Goal: Information Seeking & Learning: Learn about a topic

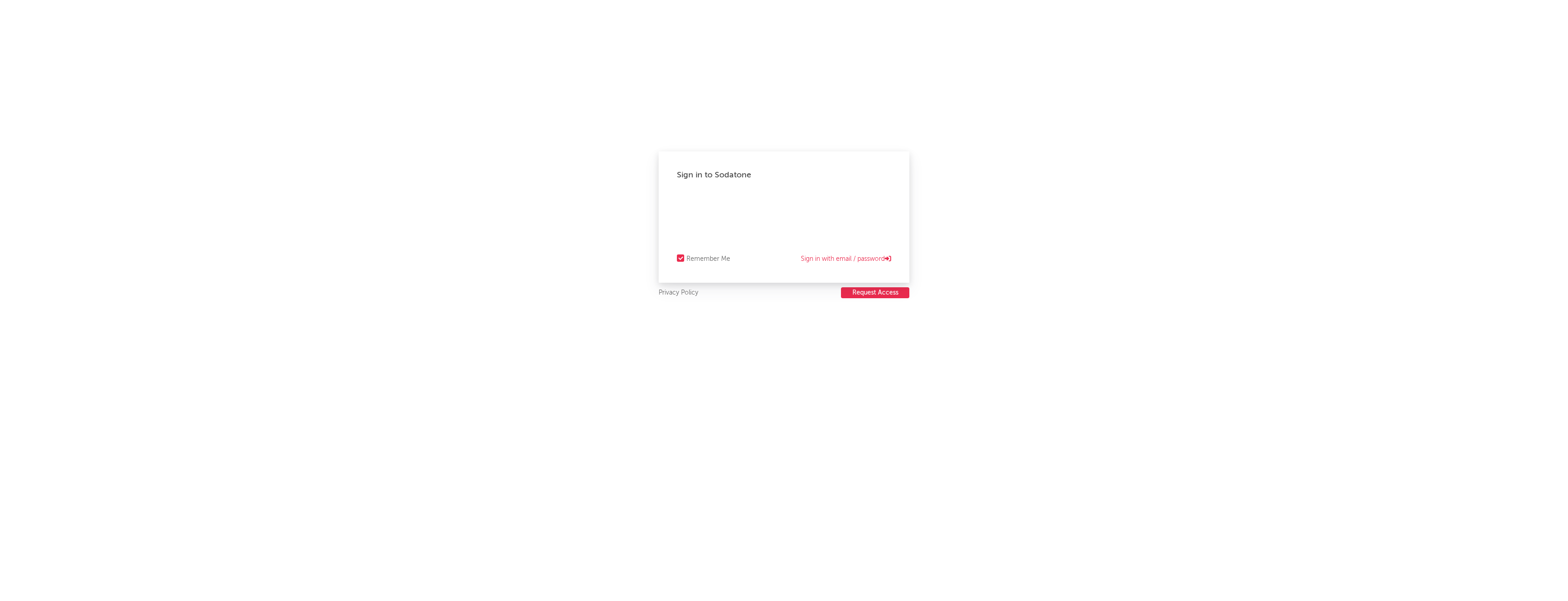
select select "other"
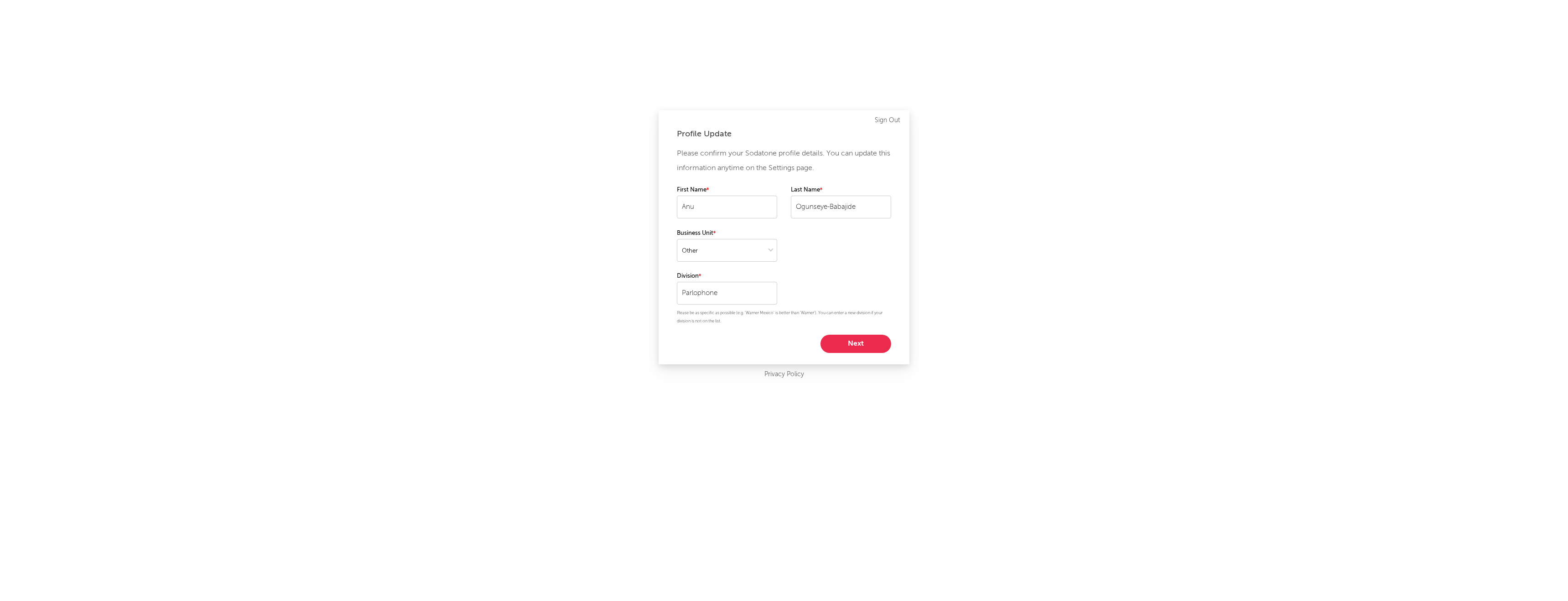
click at [780, 217] on div "First Name [PERSON_NAME] Last Name [PERSON_NAME]" at bounding box center [784, 206] width 214 height 43
click at [859, 342] on button "Next" at bounding box center [856, 344] width 71 height 18
select select "marketing"
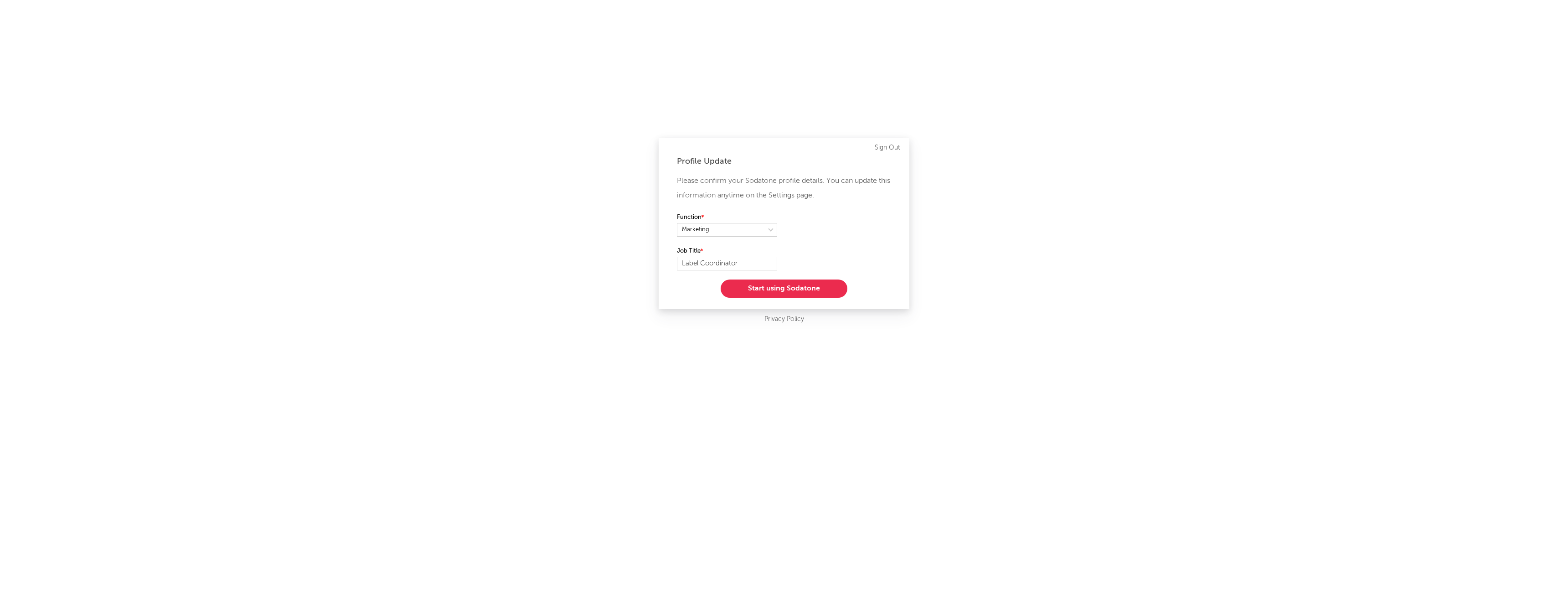
click at [760, 289] on button "Start using Sodatone" at bounding box center [784, 289] width 127 height 18
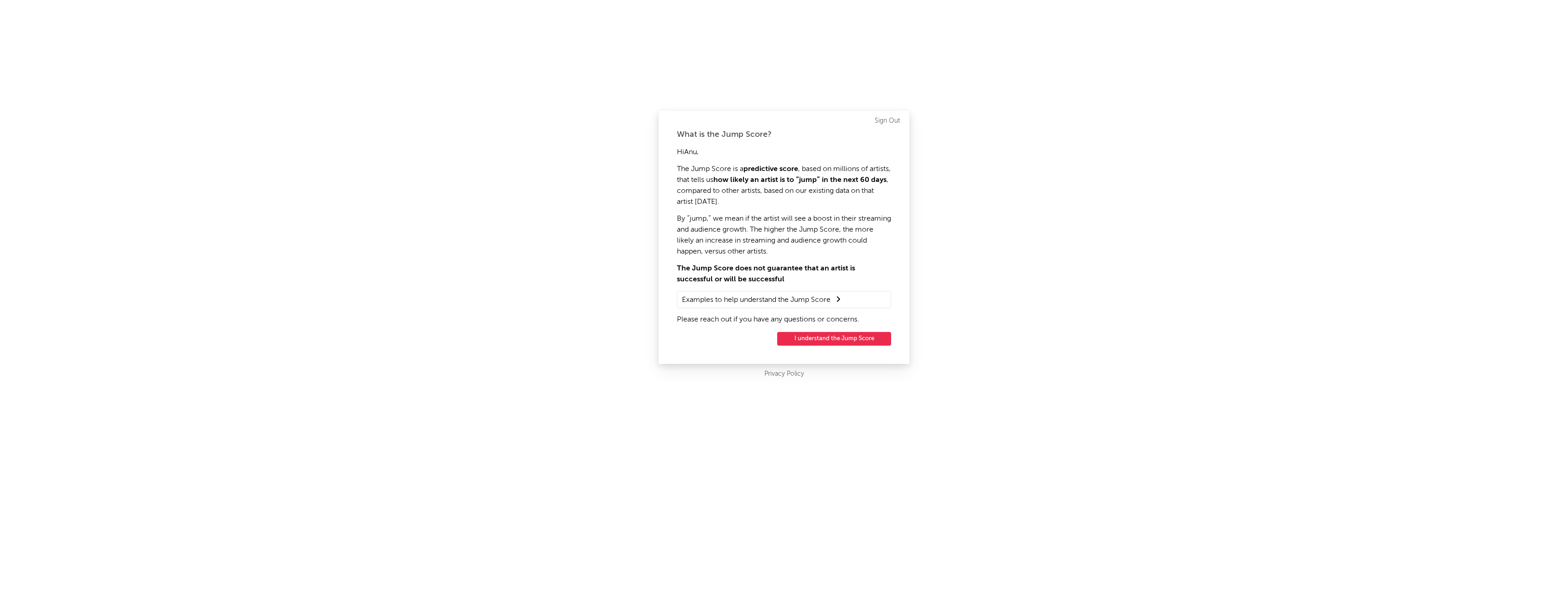
click at [810, 338] on button "I understand the Jump Score" at bounding box center [834, 339] width 114 height 13
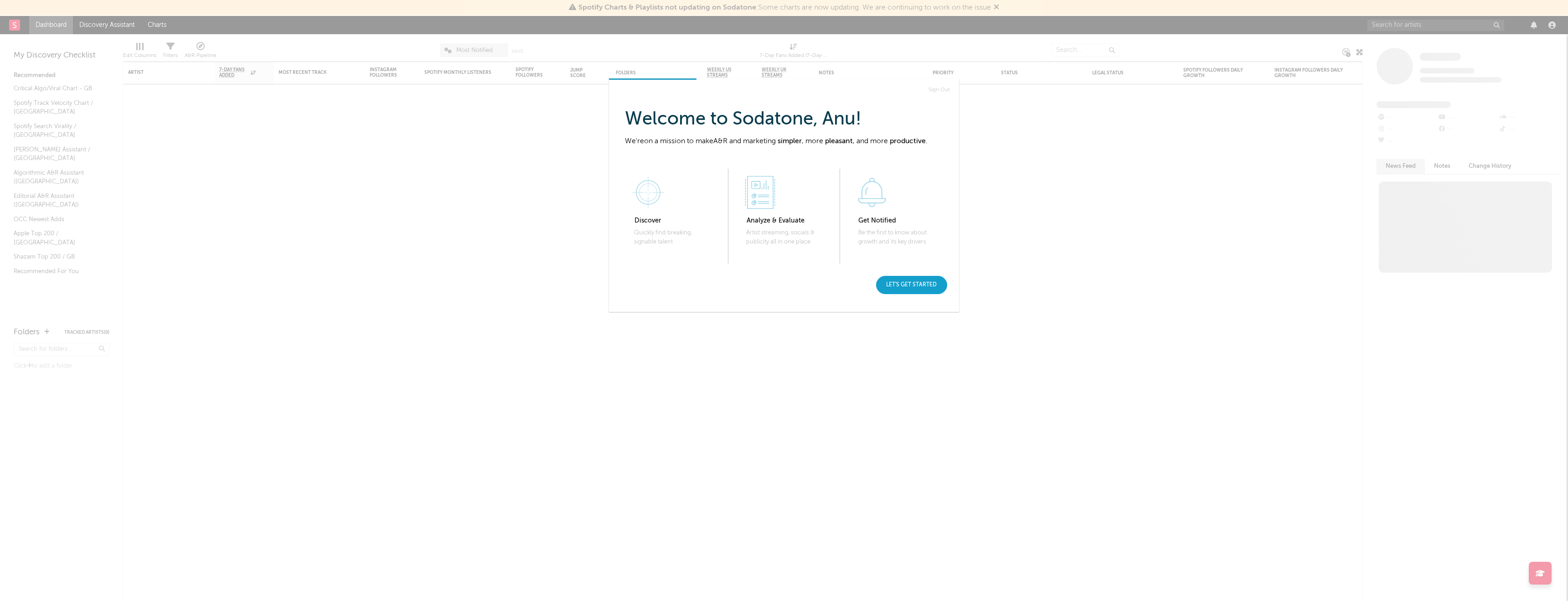
click at [901, 286] on div "Let's get started" at bounding box center [911, 285] width 71 height 18
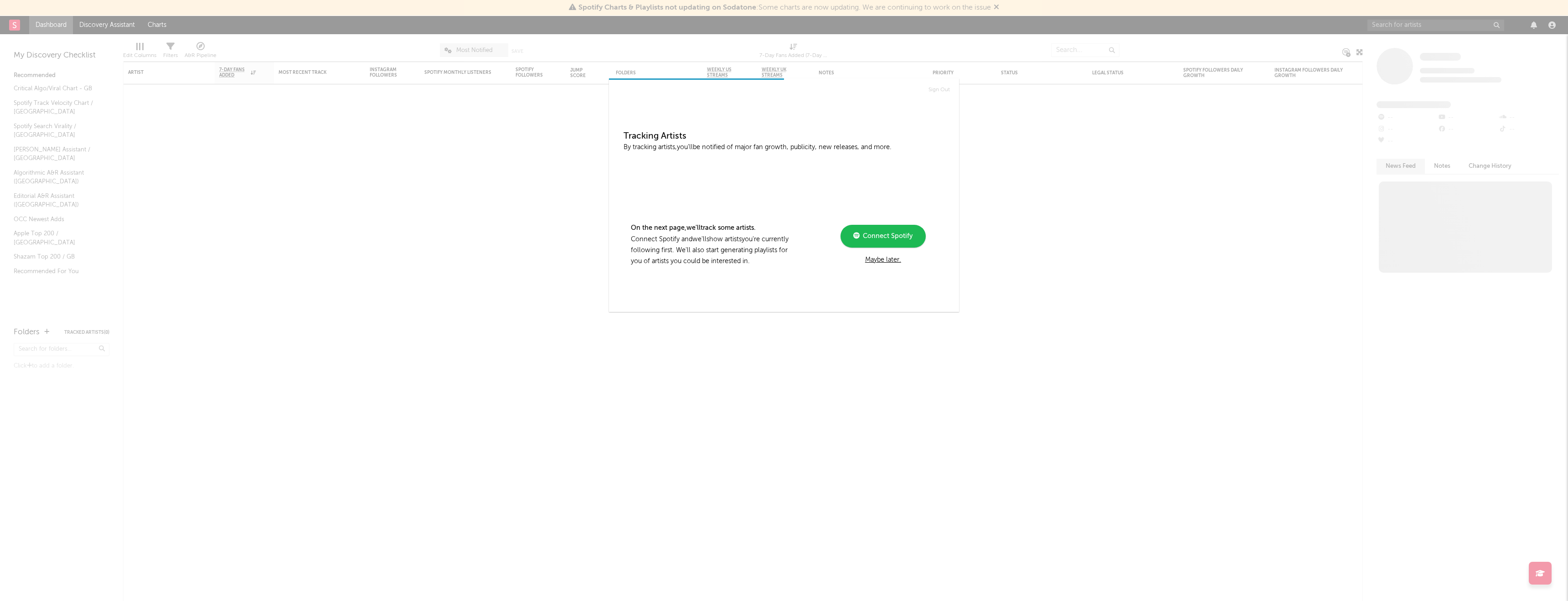
click at [883, 237] on span "Connect Spotify" at bounding box center [886, 236] width 53 height 6
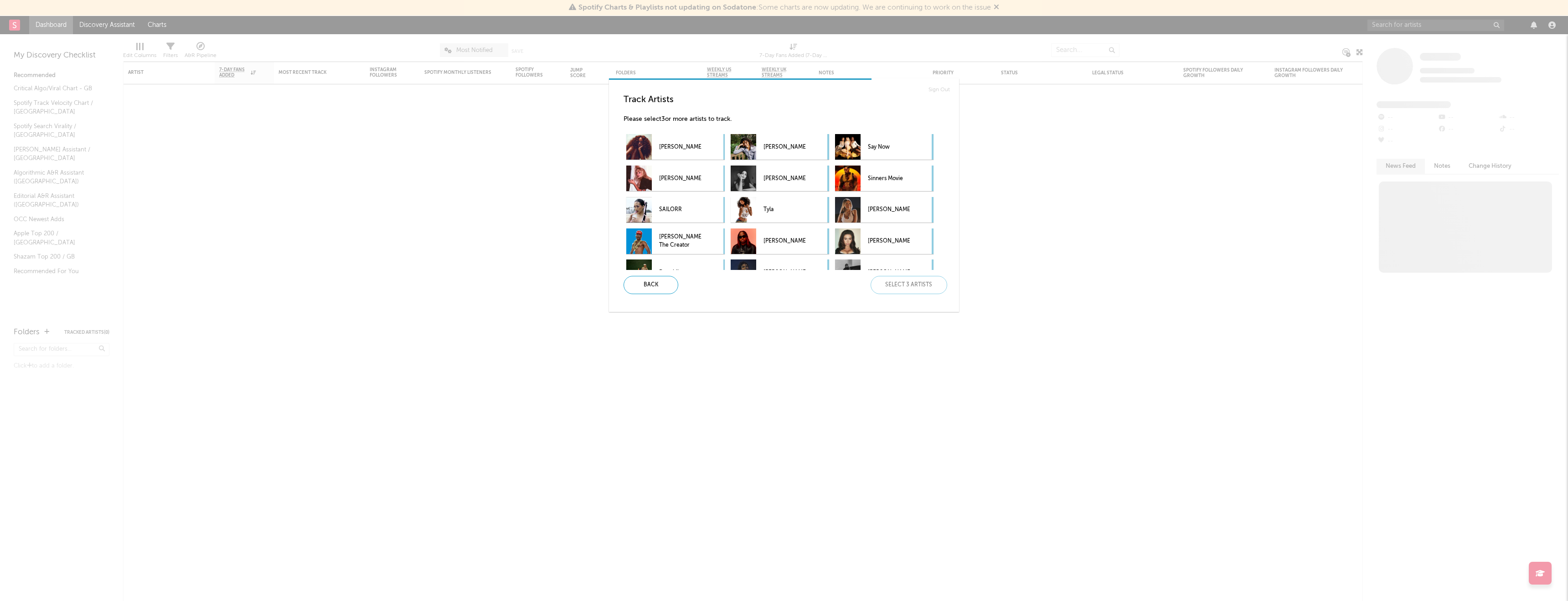
click at [651, 105] on h3 "Track Artists" at bounding box center [787, 100] width 328 height 11
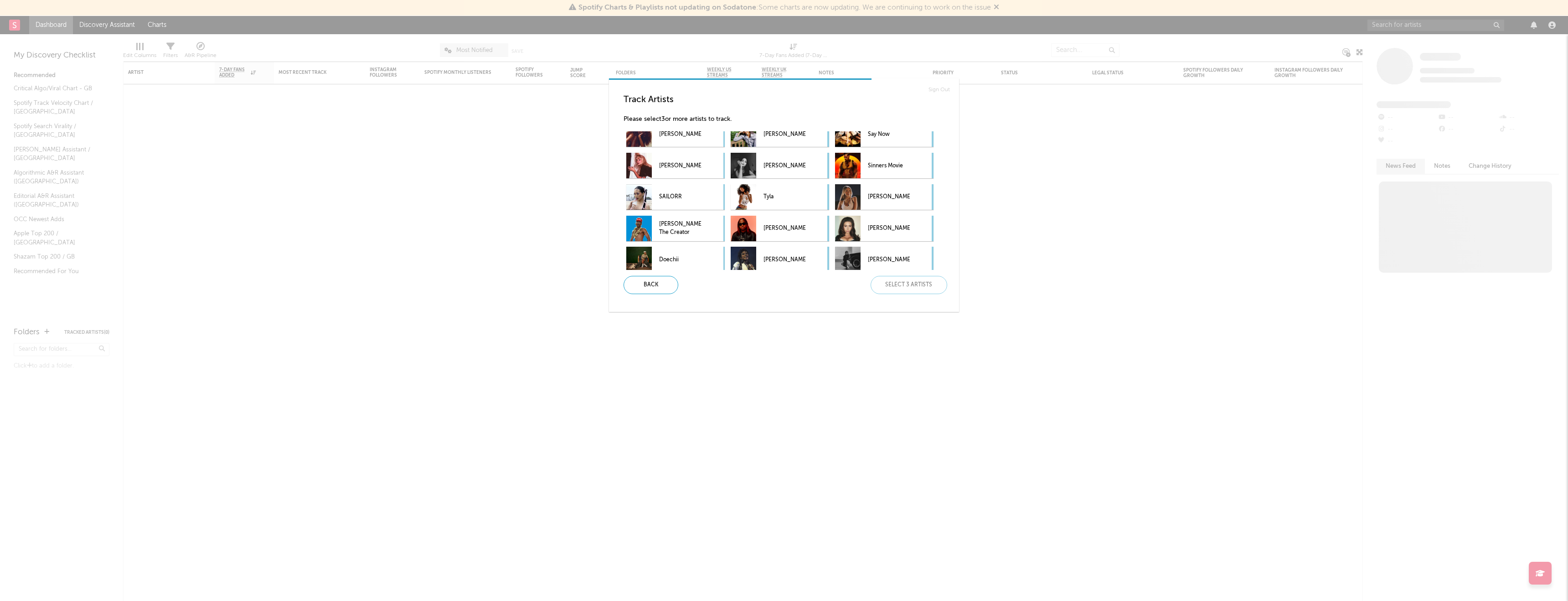
scroll to position [13, 0]
click at [783, 158] on p "Beattie" at bounding box center [784, 165] width 42 height 21
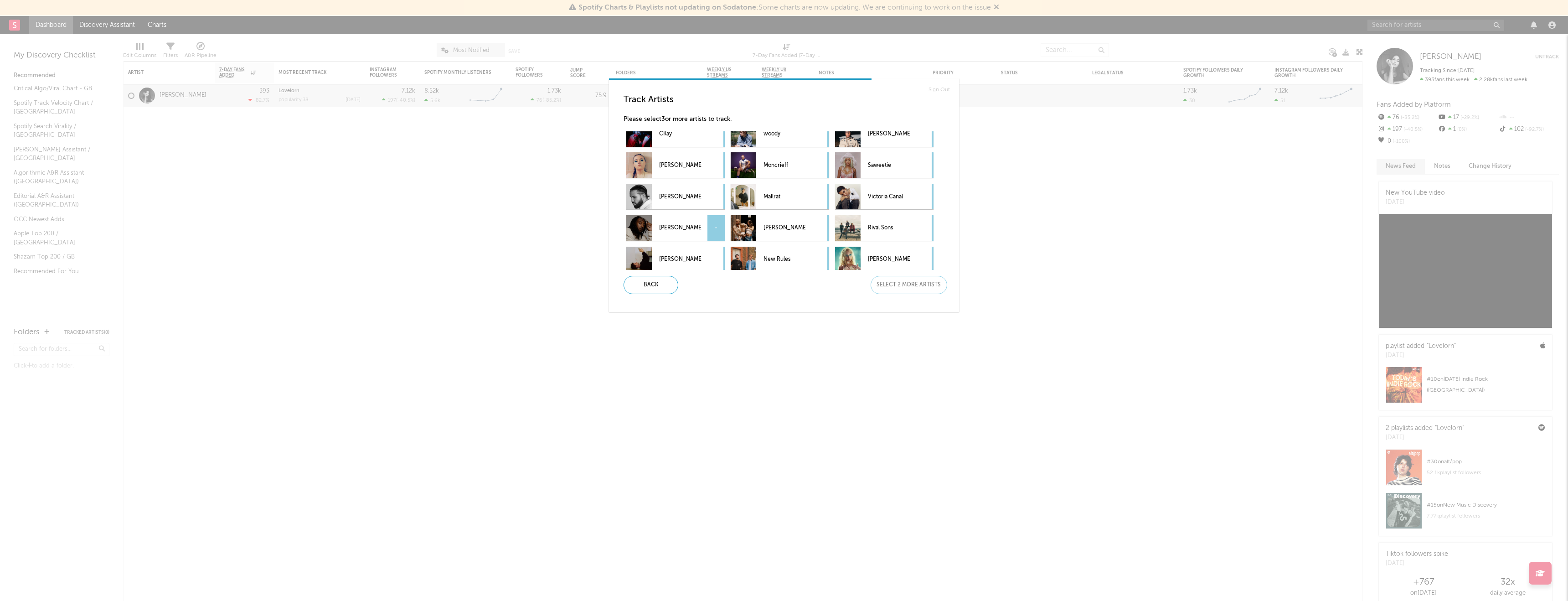
scroll to position [264, 0]
click at [684, 166] on p "Emma-Jean Thackray" at bounding box center [680, 165] width 42 height 21
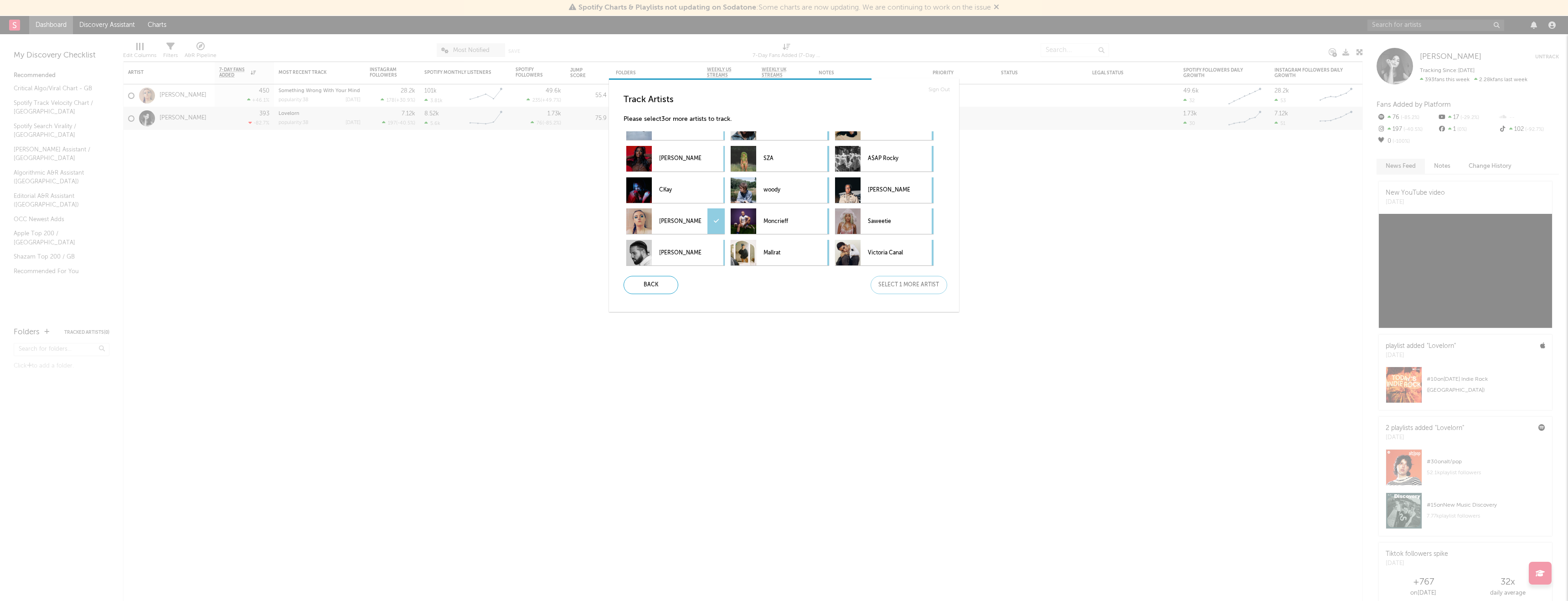
scroll to position [205, 0]
click at [780, 225] on p "Moncrieff" at bounding box center [784, 224] width 42 height 21
click at [770, 217] on p "Moncrieff" at bounding box center [784, 224] width 42 height 21
click at [873, 243] on div "Victoria Canal" at bounding box center [889, 255] width 42 height 26
click at [902, 282] on div "Next" at bounding box center [909, 285] width 77 height 18
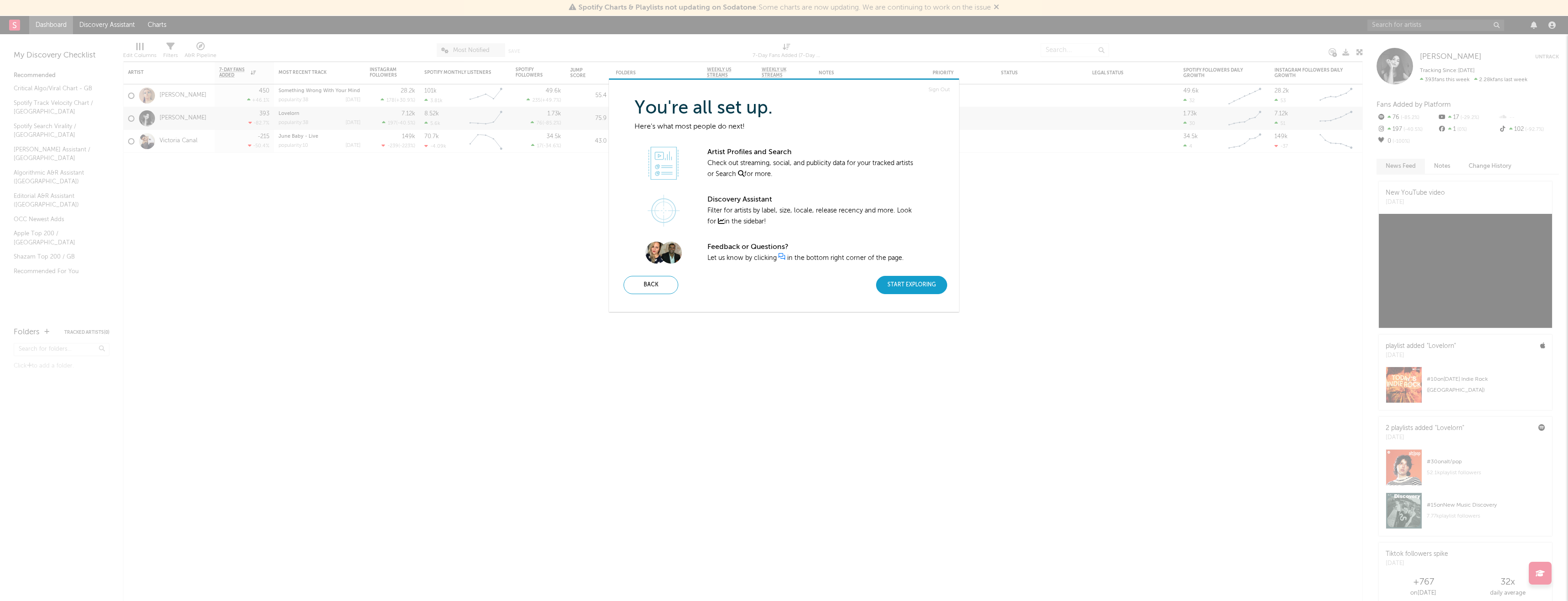
click at [906, 286] on div "Start Exploring" at bounding box center [911, 285] width 71 height 18
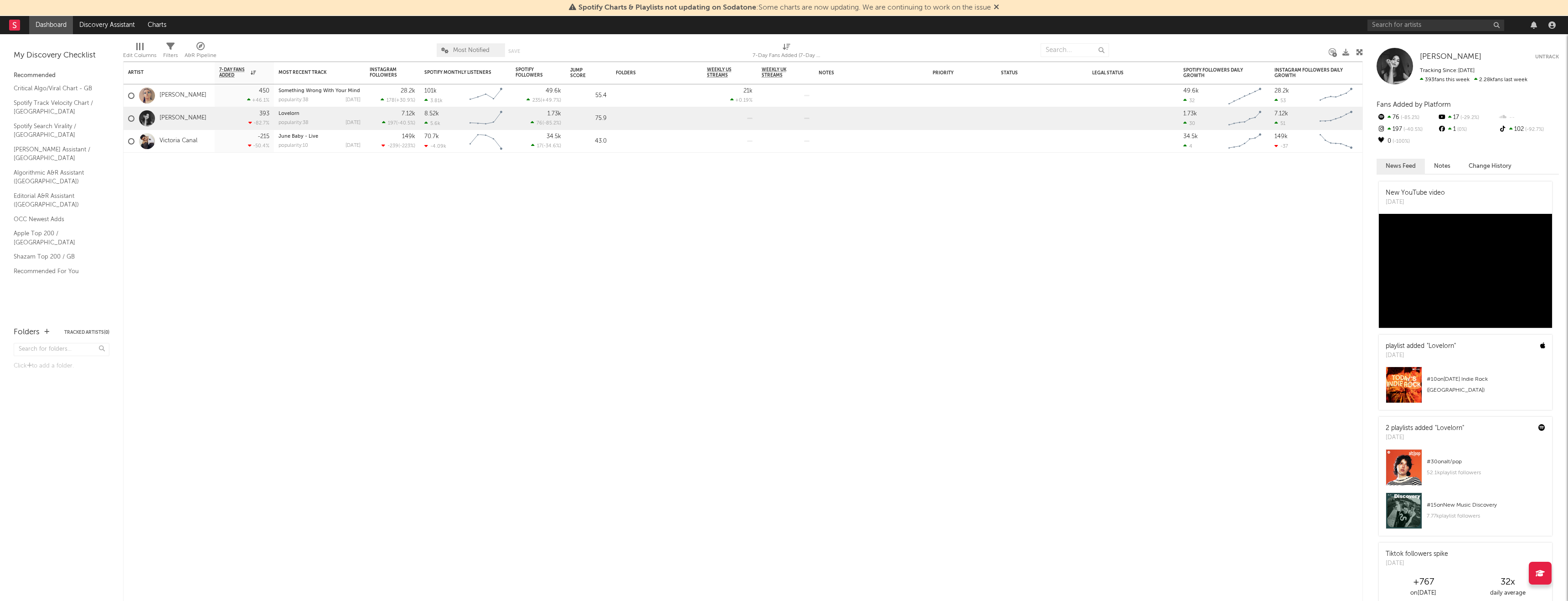
click at [1438, 30] on div at bounding box center [1463, 25] width 192 height 18
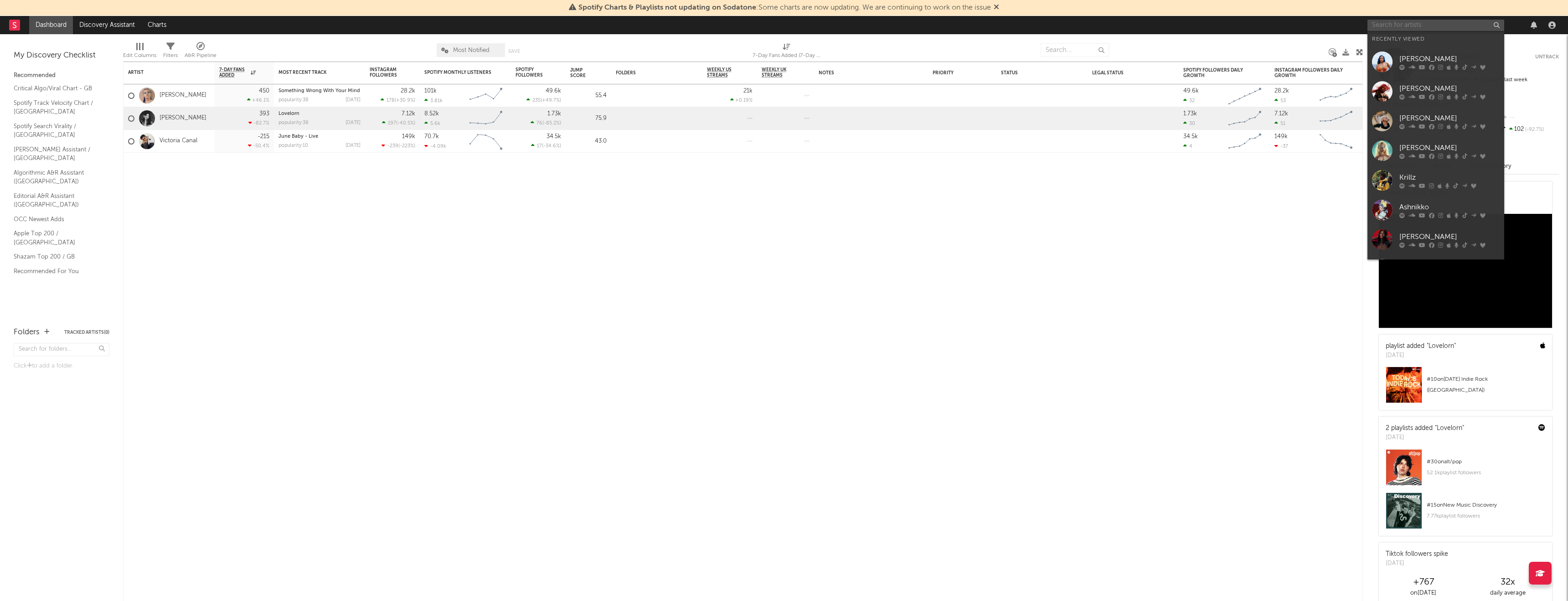
click at [1435, 28] on input "text" at bounding box center [1436, 25] width 137 height 12
type input "BLUR"
click at [1427, 41] on div "Blur" at bounding box center [1449, 43] width 100 height 11
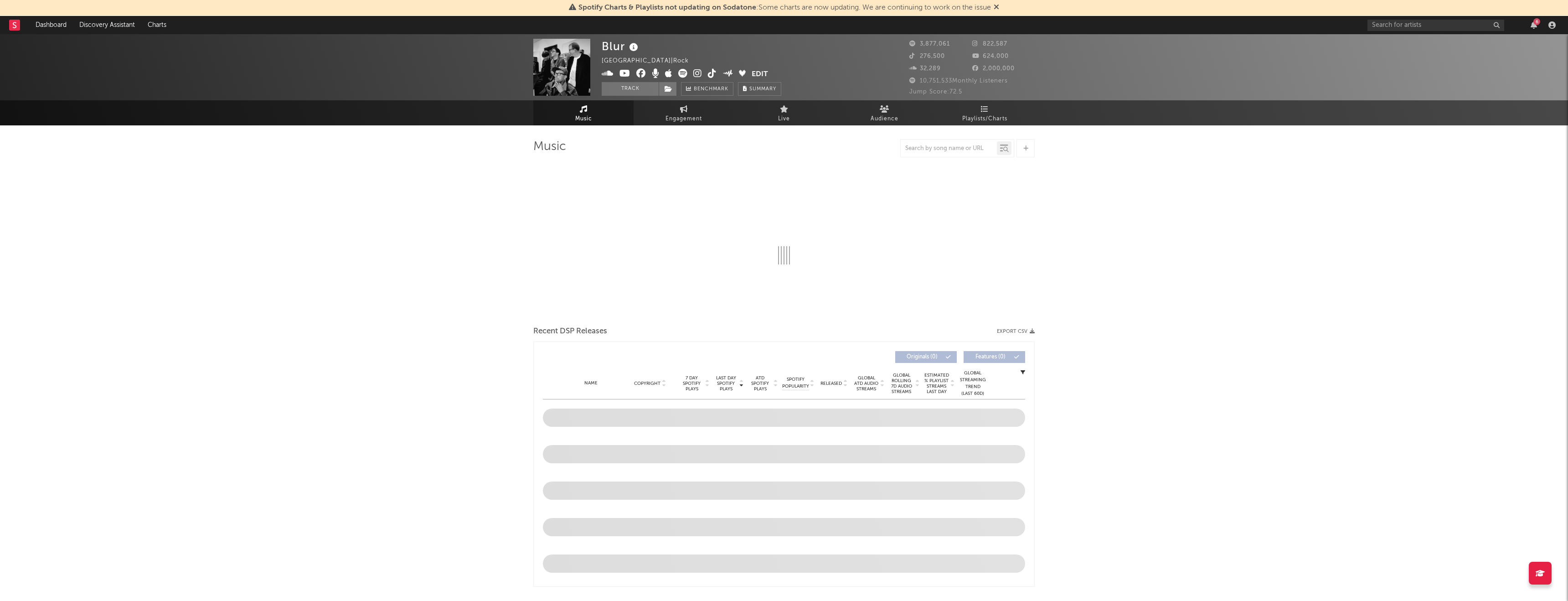
select select "6m"
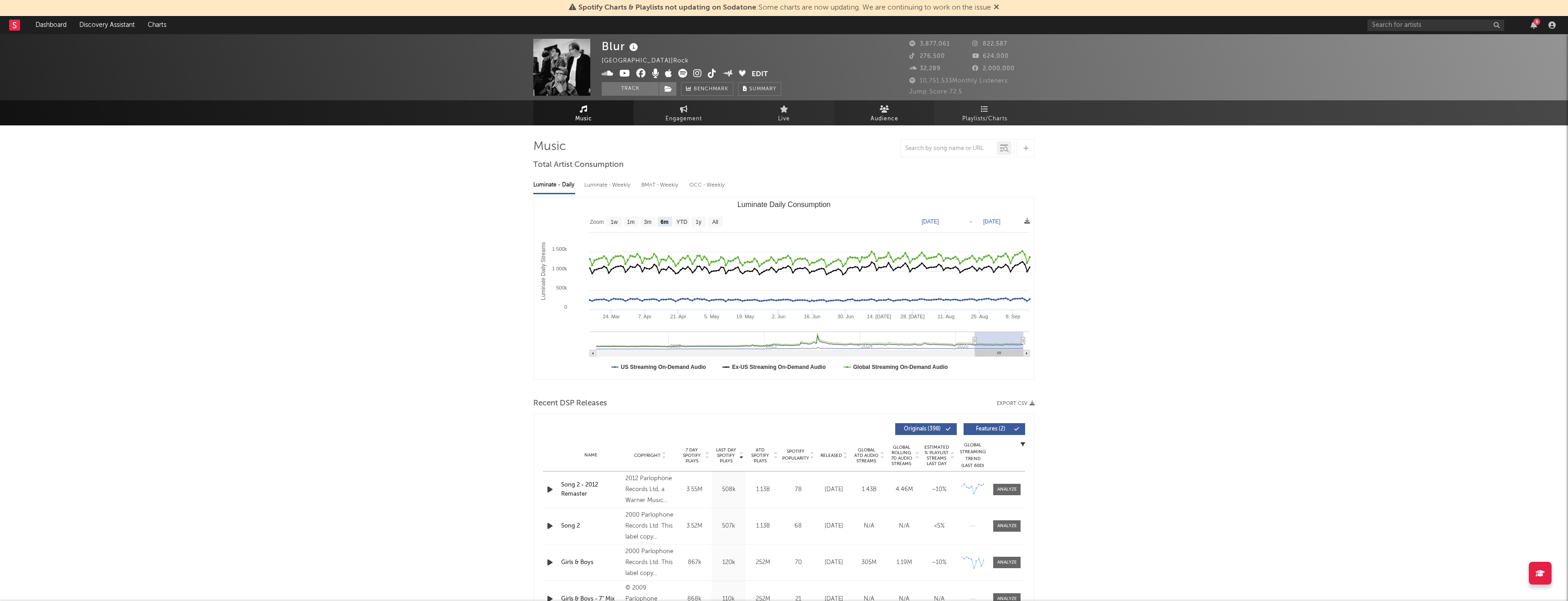
click at [883, 113] on span "Audience" at bounding box center [884, 119] width 28 height 11
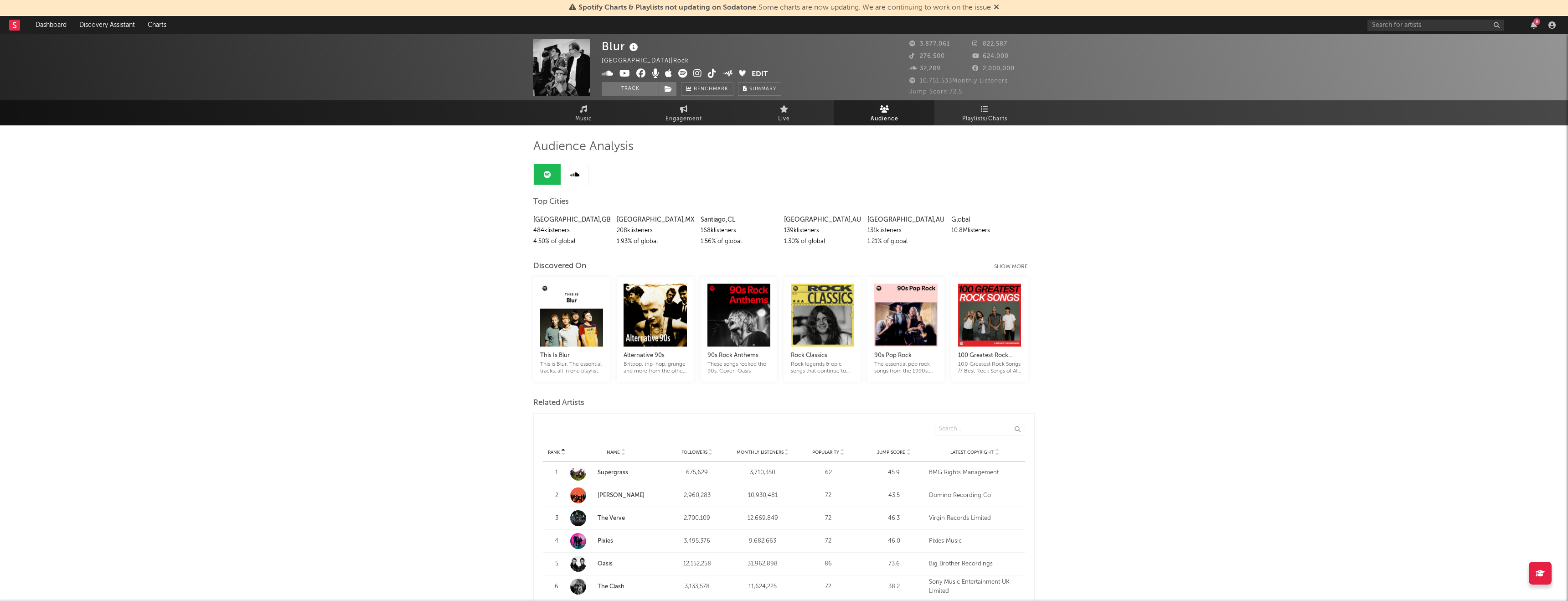
click at [1006, 264] on div "Show more" at bounding box center [1014, 267] width 41 height 11
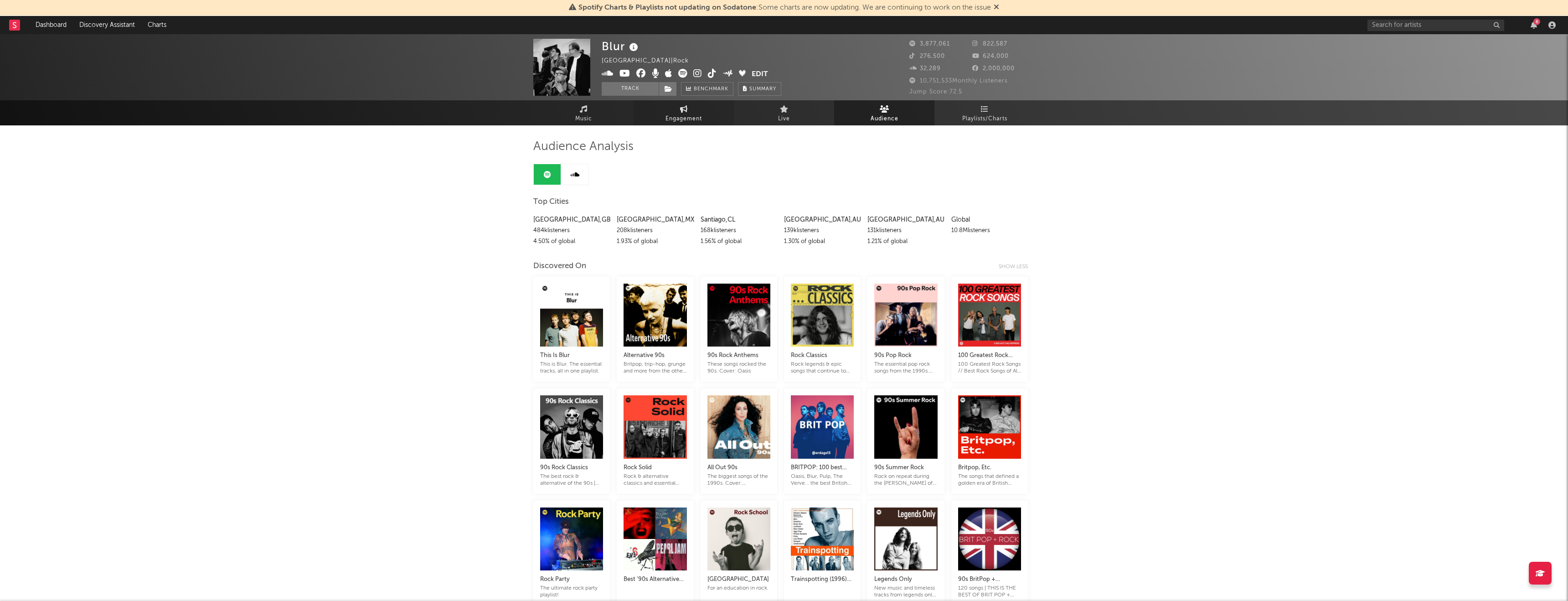
click at [681, 116] on span "Engagement" at bounding box center [684, 119] width 37 height 11
select select "1w"
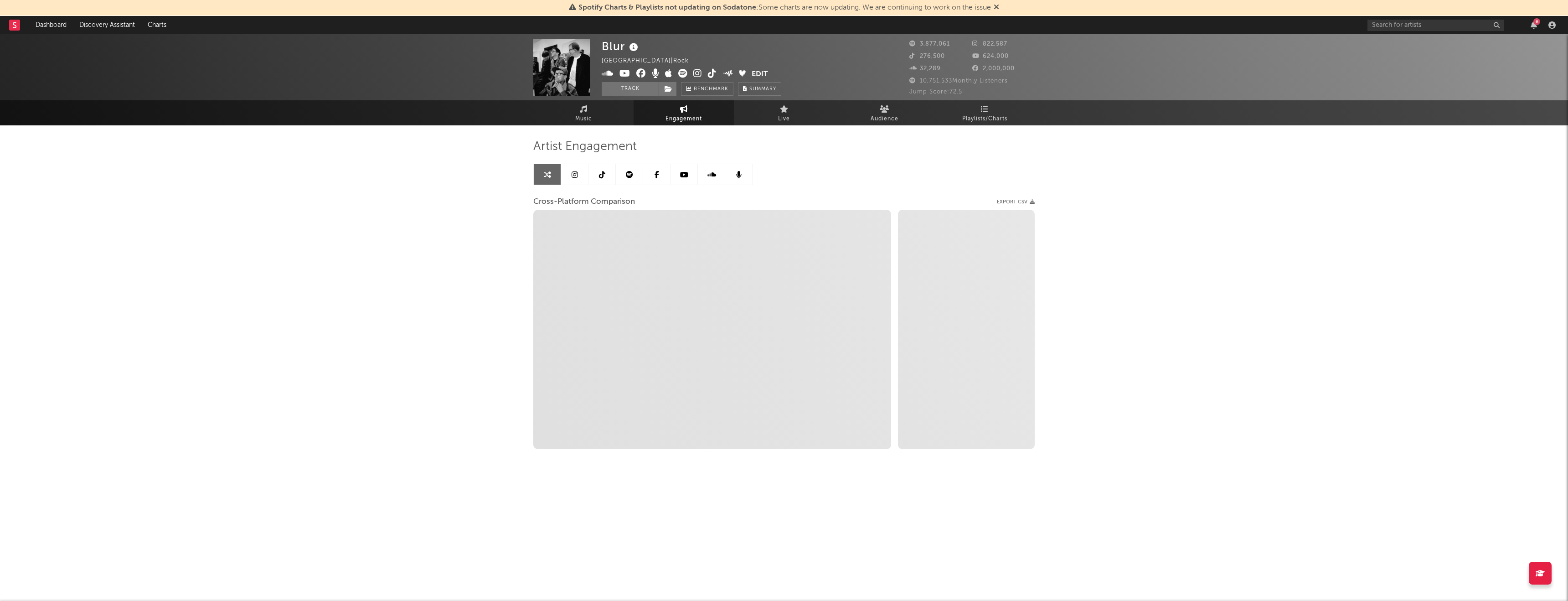
select select "1m"
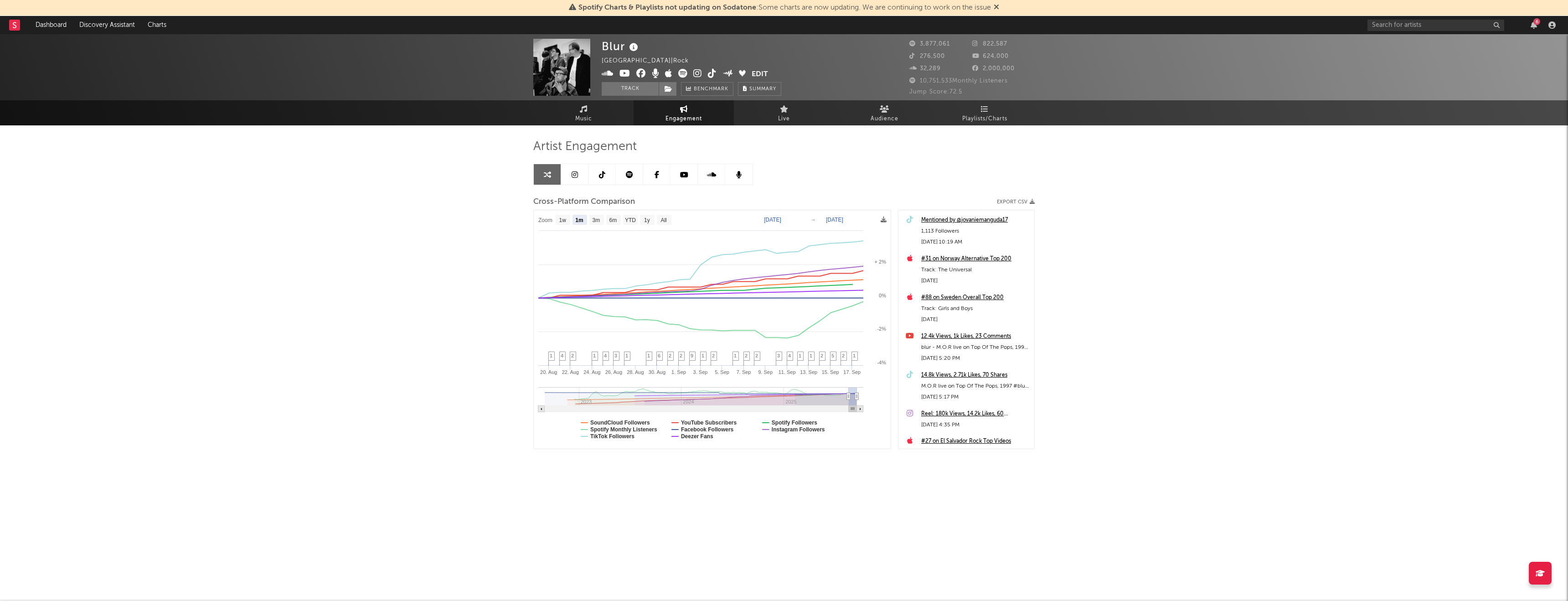
click at [575, 172] on icon at bounding box center [575, 175] width 6 height 7
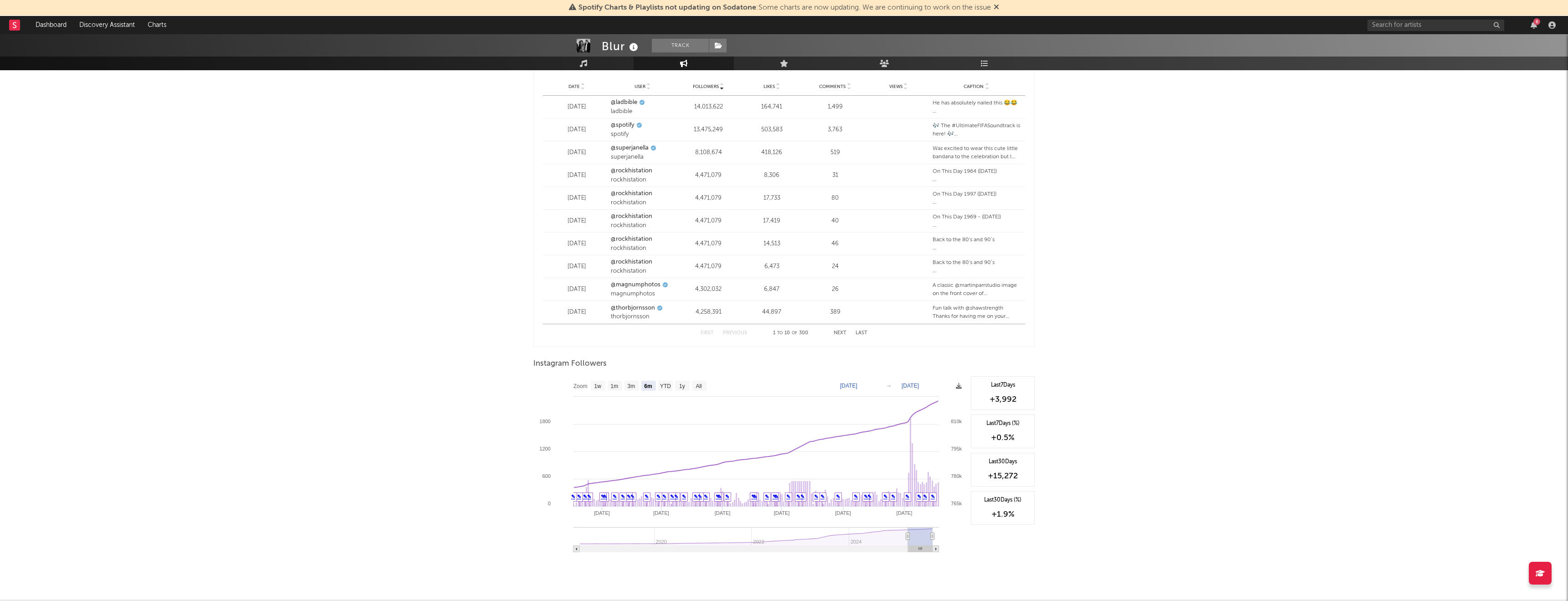
scroll to position [1147, 0]
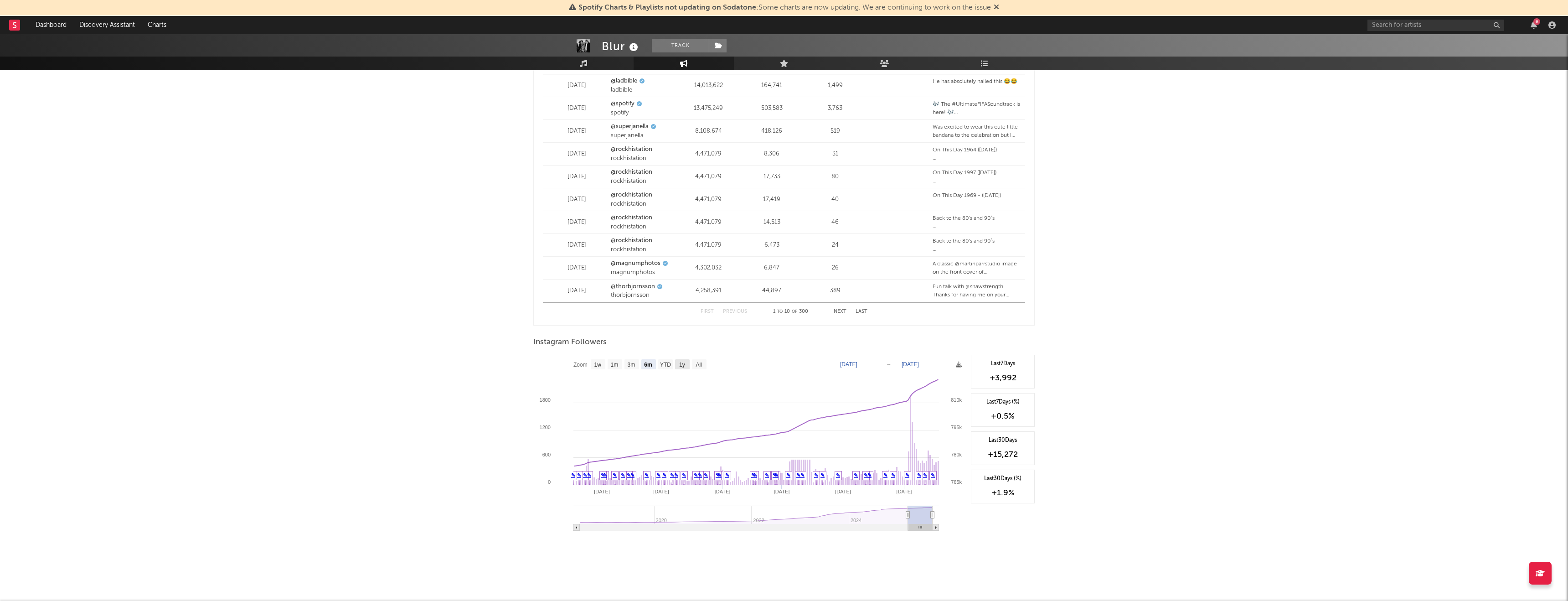
click at [679, 364] on text "1y" at bounding box center [682, 365] width 6 height 6
select select "1y"
type input "2024-09-18"
click at [658, 364] on text "YTD" at bounding box center [659, 365] width 11 height 6
select select "YTD"
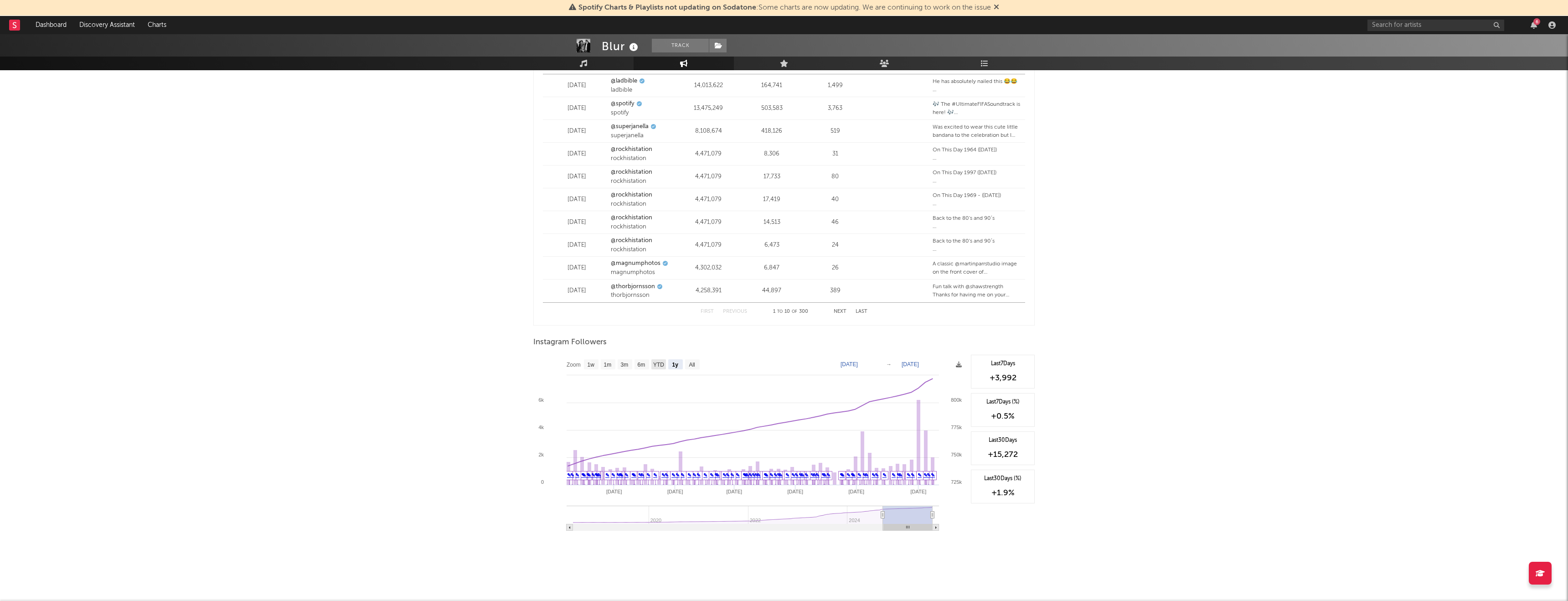
type input "2025-01-01"
click at [682, 367] on text "1y" at bounding box center [682, 365] width 6 height 6
select select "1y"
type input "2024-09-18"
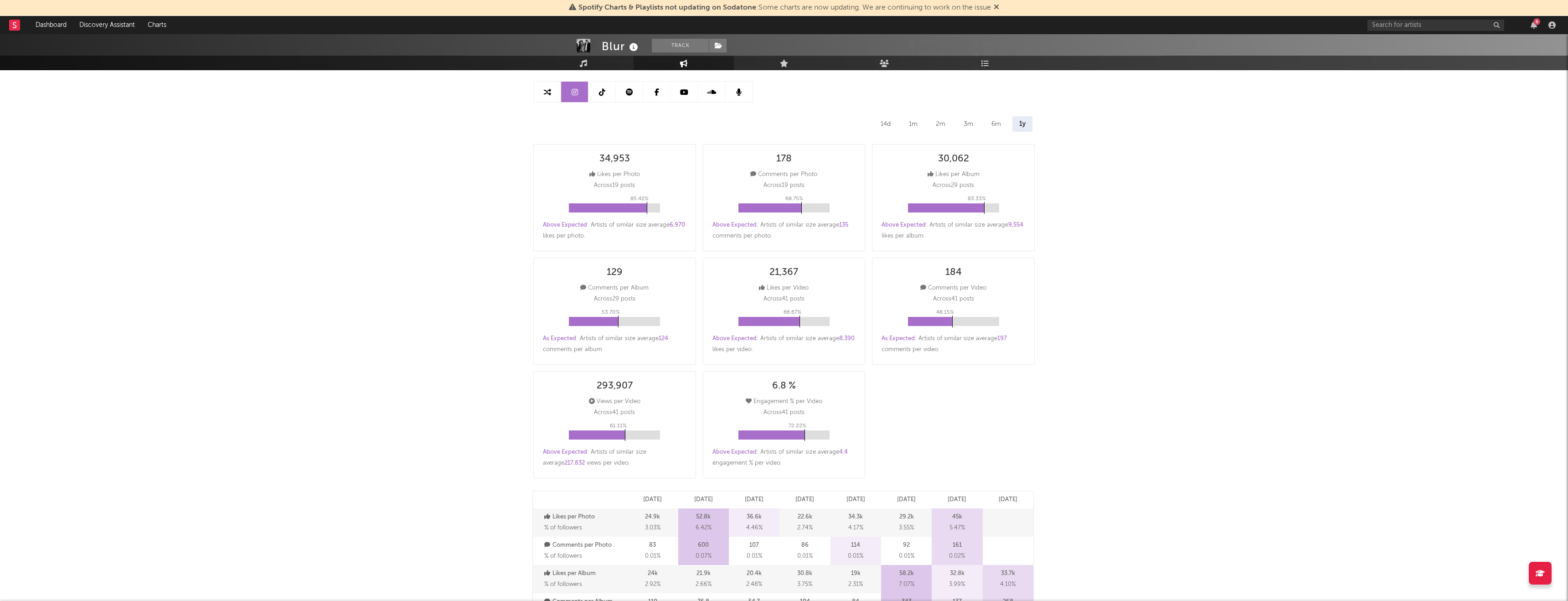
scroll to position [0, 0]
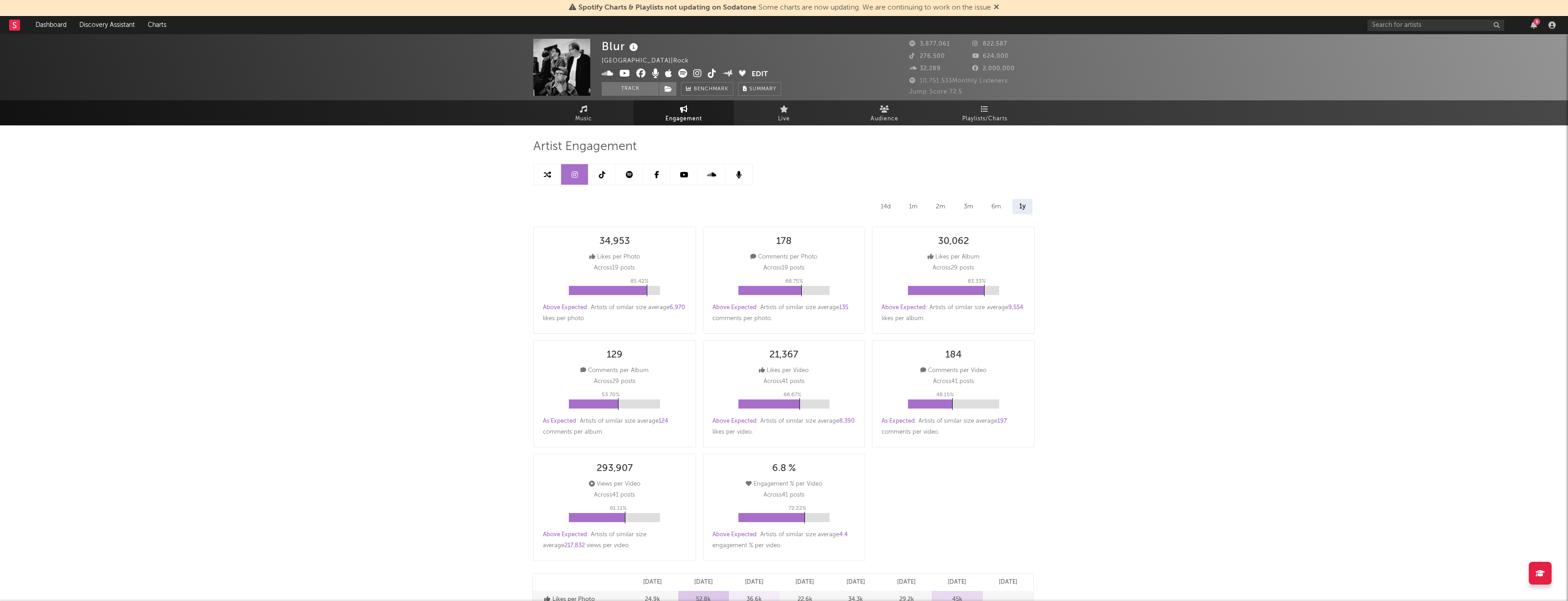
click at [606, 177] on link at bounding box center [602, 175] width 27 height 21
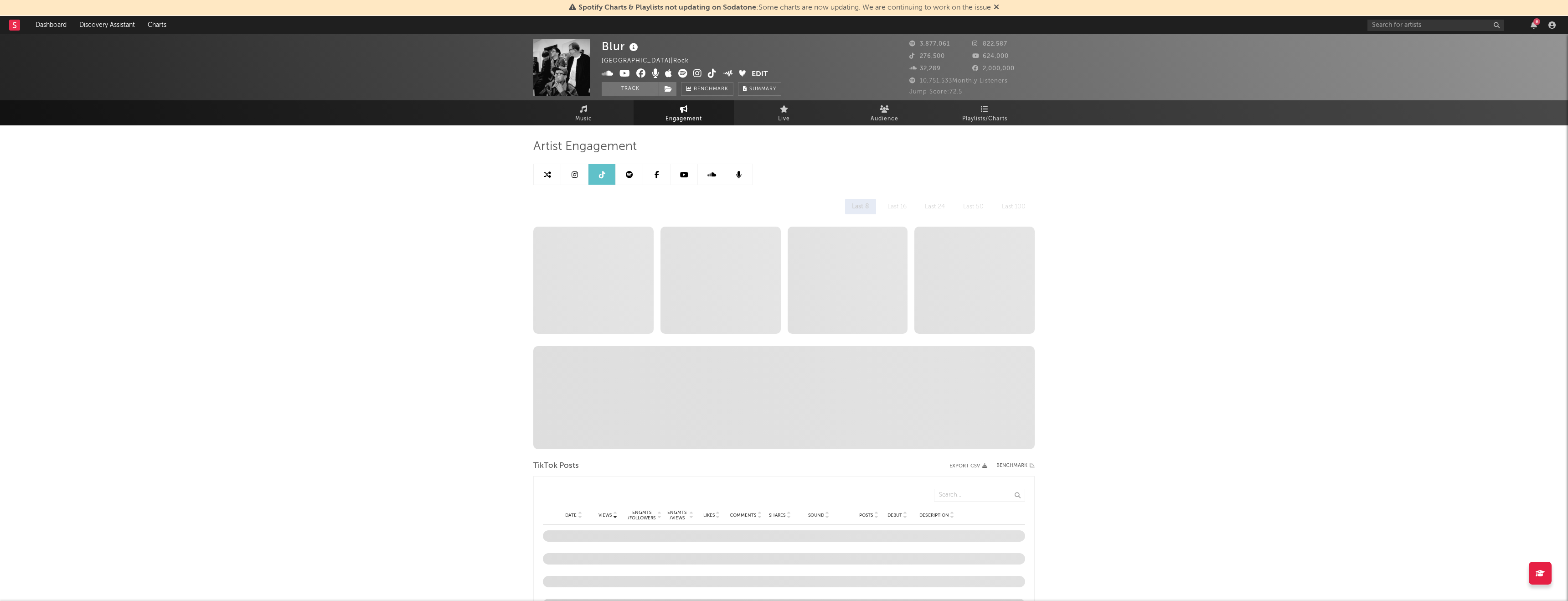
select select "6m"
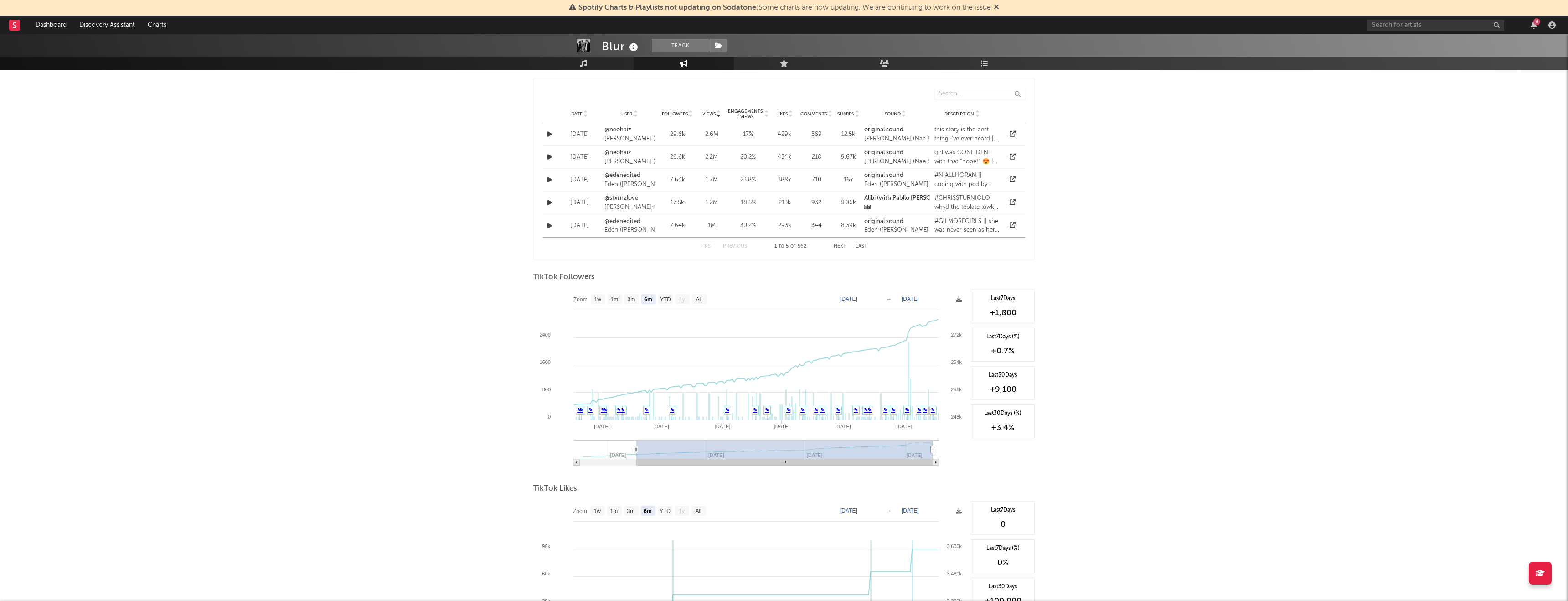
scroll to position [674, 0]
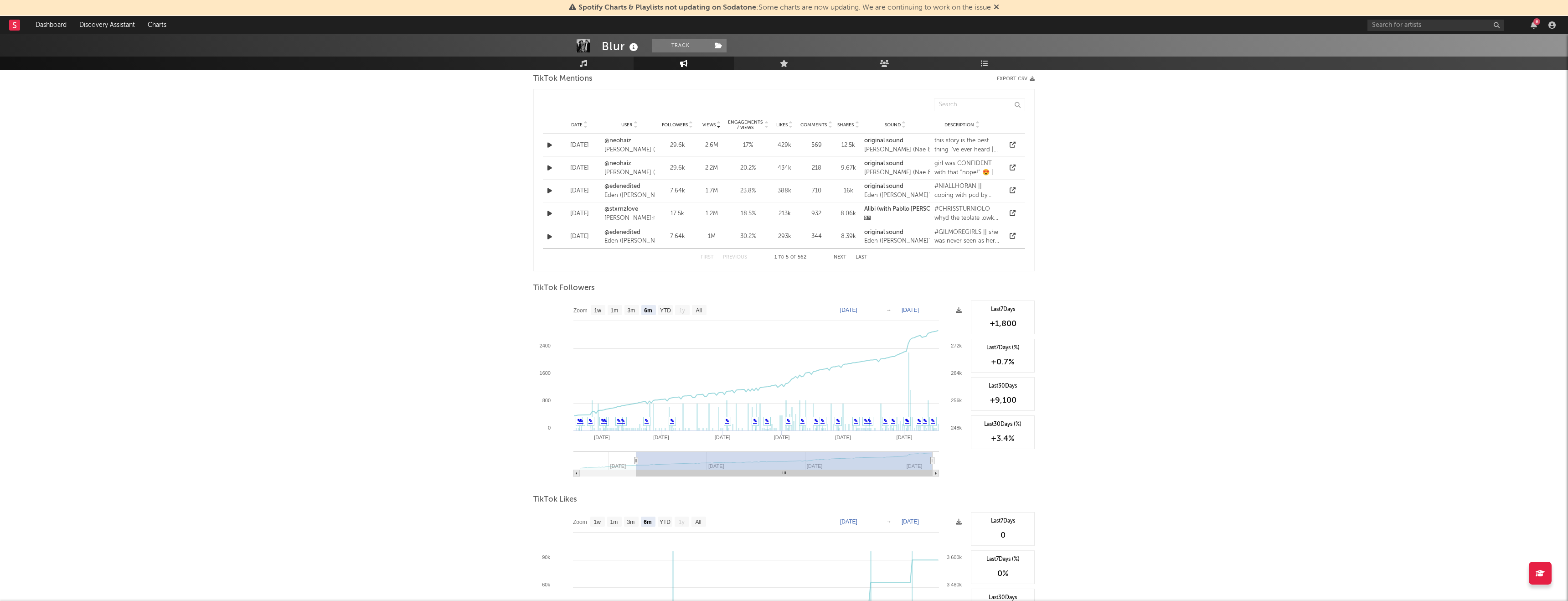
click at [680, 314] on rect at bounding box center [682, 310] width 15 height 10
click at [663, 308] on text "YTD" at bounding box center [665, 311] width 11 height 6
select select "YTD"
type input "2025-02-11"
click at [665, 308] on text "YTD" at bounding box center [665, 311] width 11 height 6
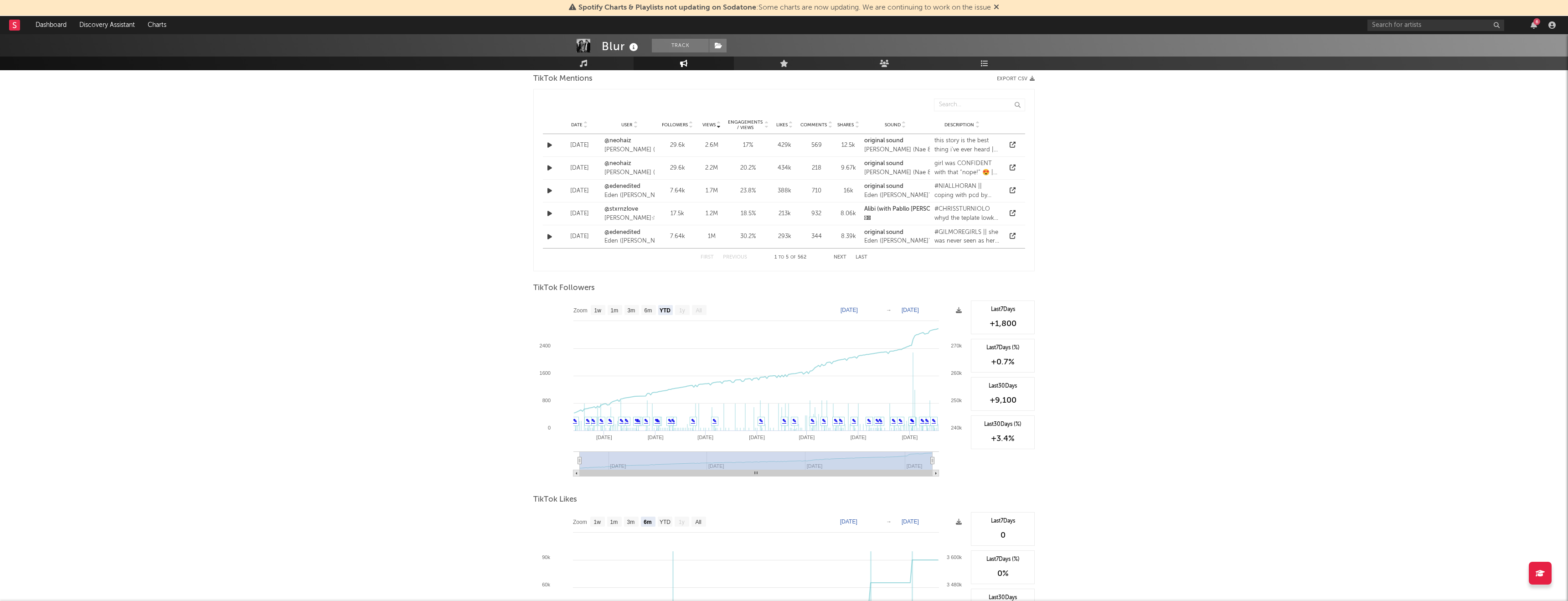
select select "YTD"
click at [858, 309] on text "Feb 11, 2025" at bounding box center [849, 310] width 17 height 6
click at [876, 311] on input "2025-02-11" at bounding box center [855, 310] width 43 height 9
click at [856, 292] on div "TikTok Followers" at bounding box center [784, 288] width 502 height 15
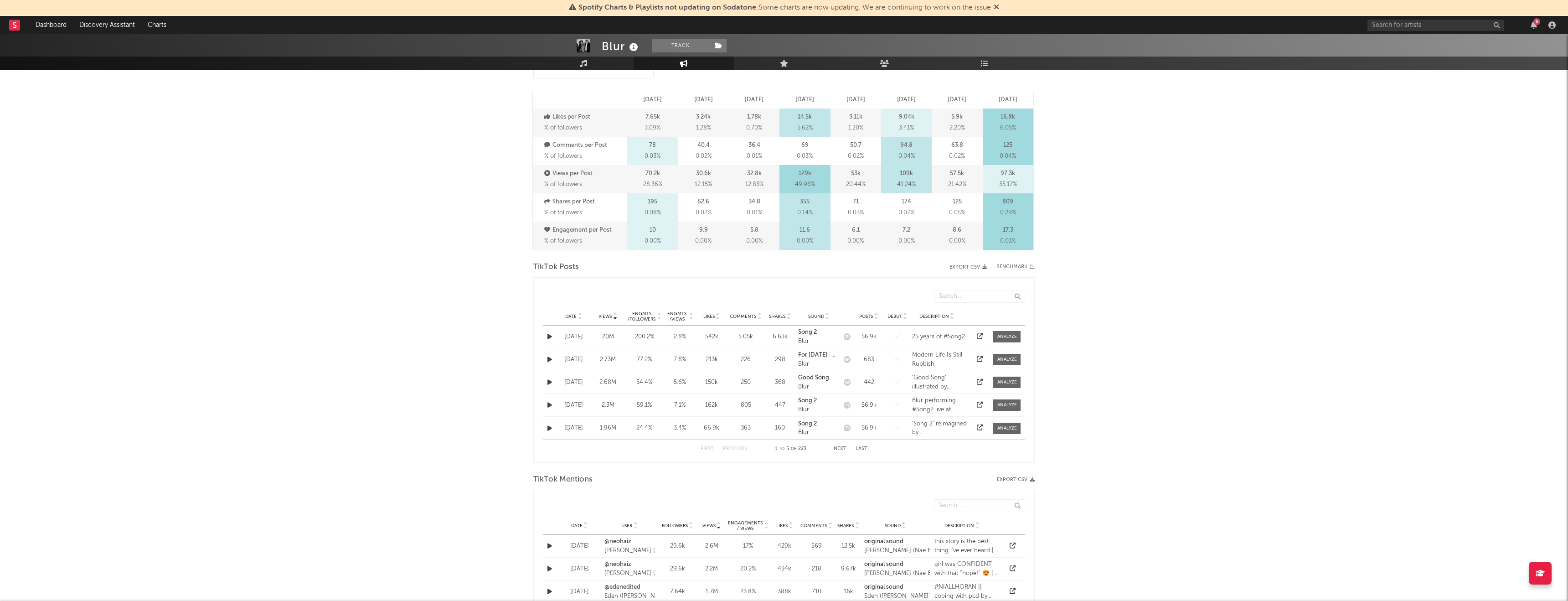
scroll to position [0, 0]
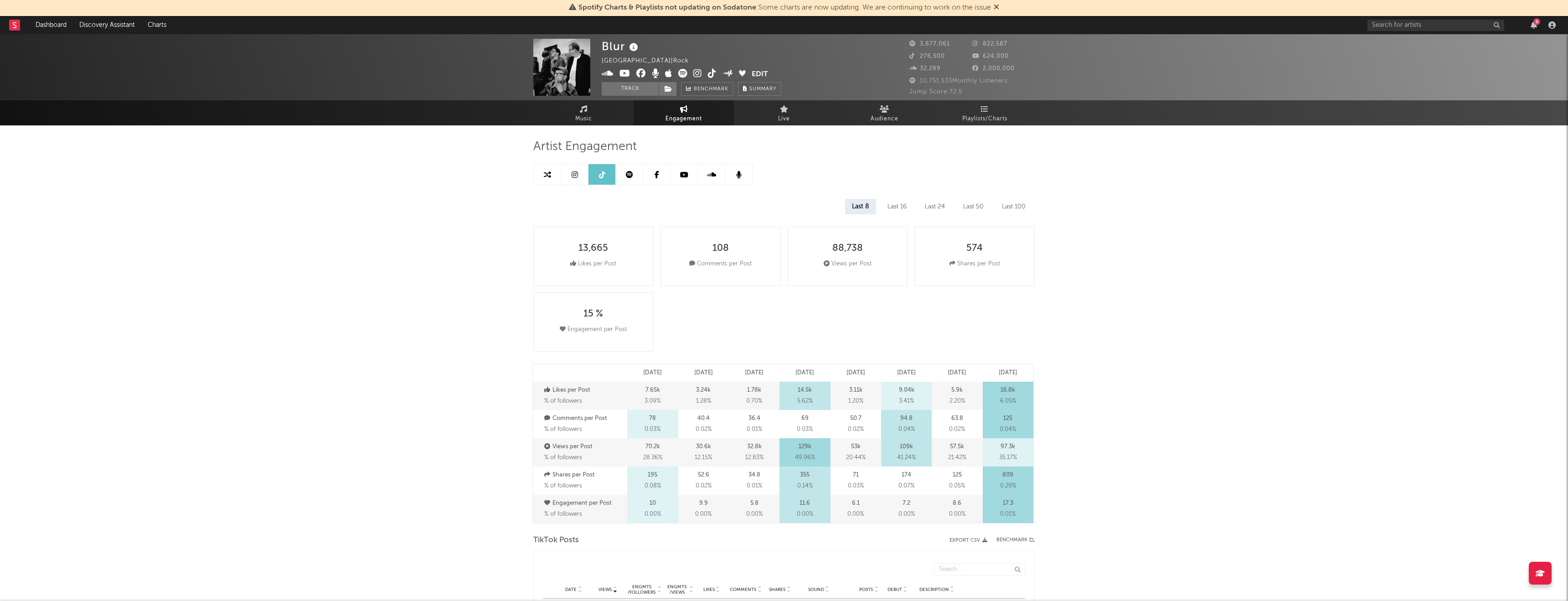
click at [631, 174] on icon at bounding box center [629, 175] width 7 height 7
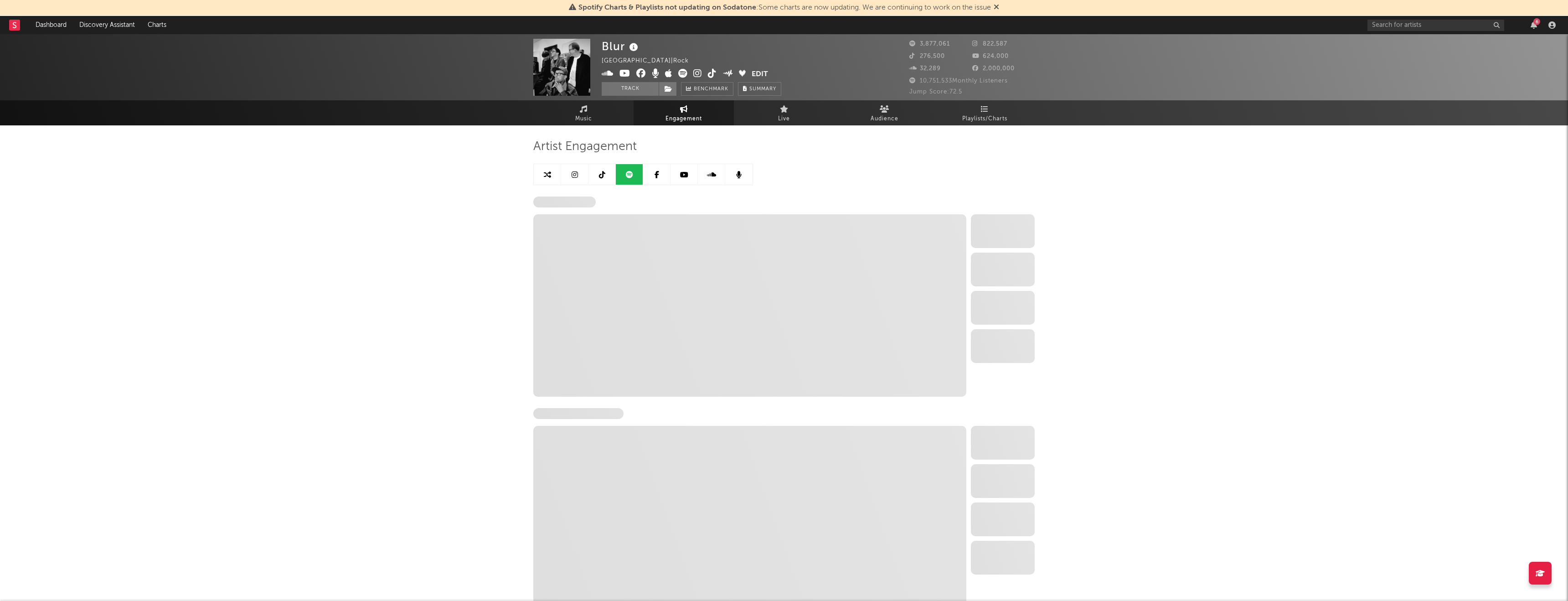
select select "6m"
select select "1w"
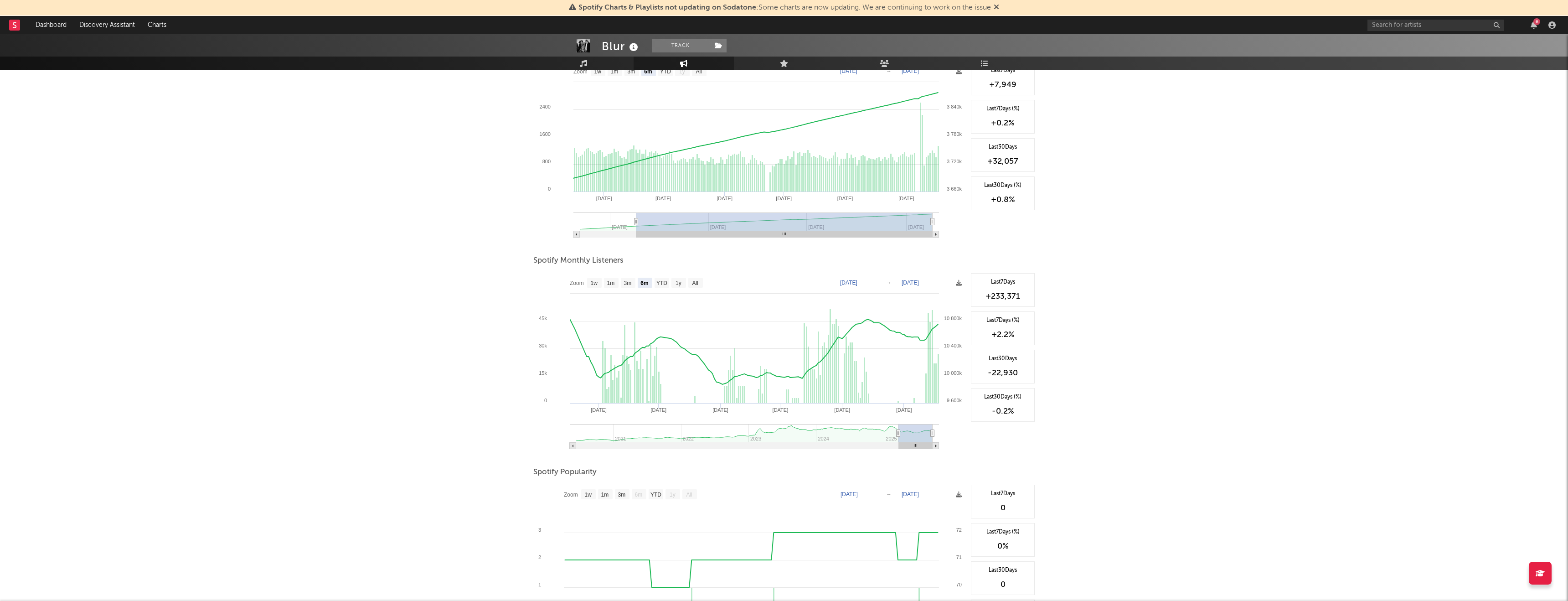
scroll to position [162, 0]
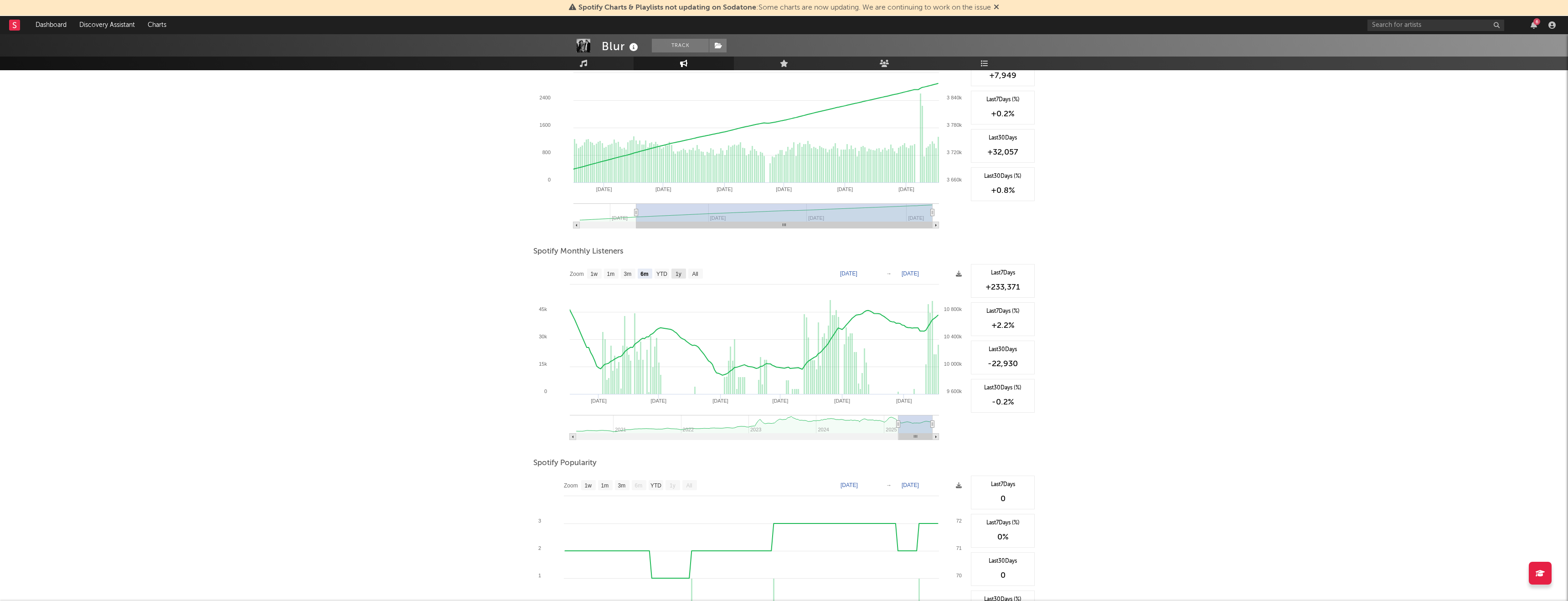
click at [679, 271] on text "1y" at bounding box center [679, 274] width 6 height 6
select select "1y"
type input "2024-09-18"
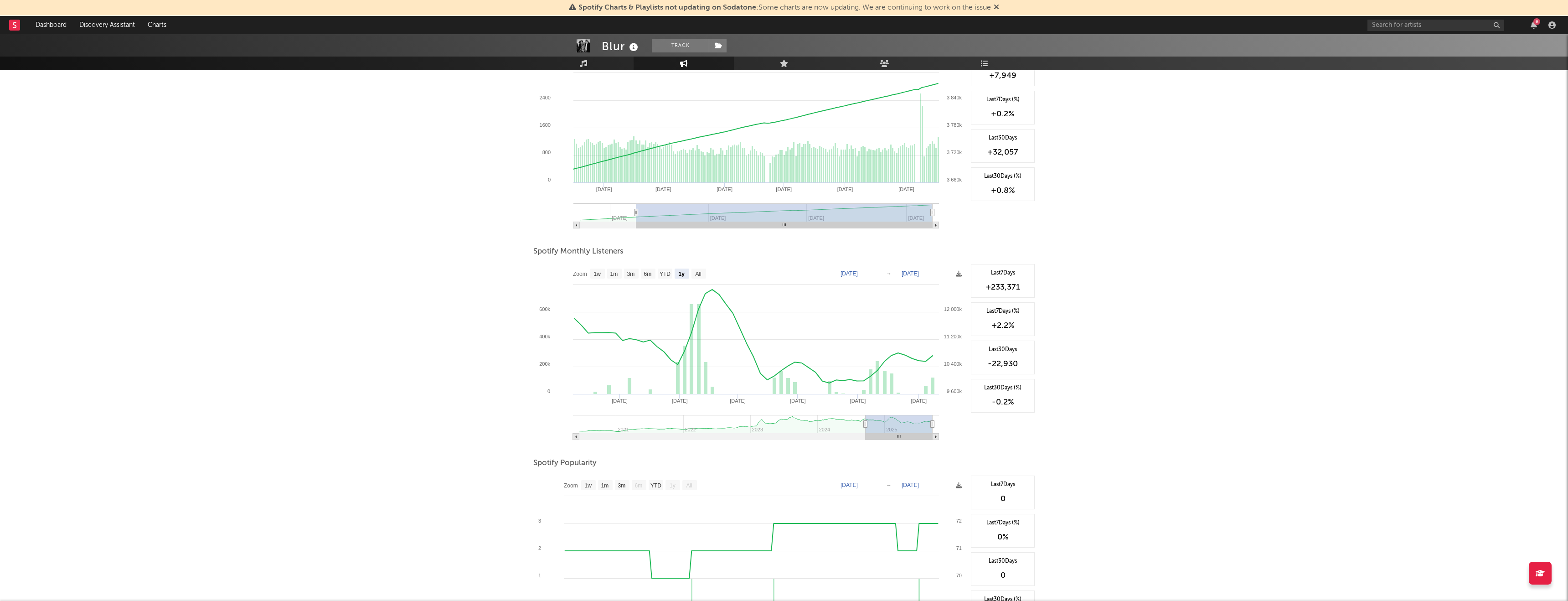
scroll to position [0, 0]
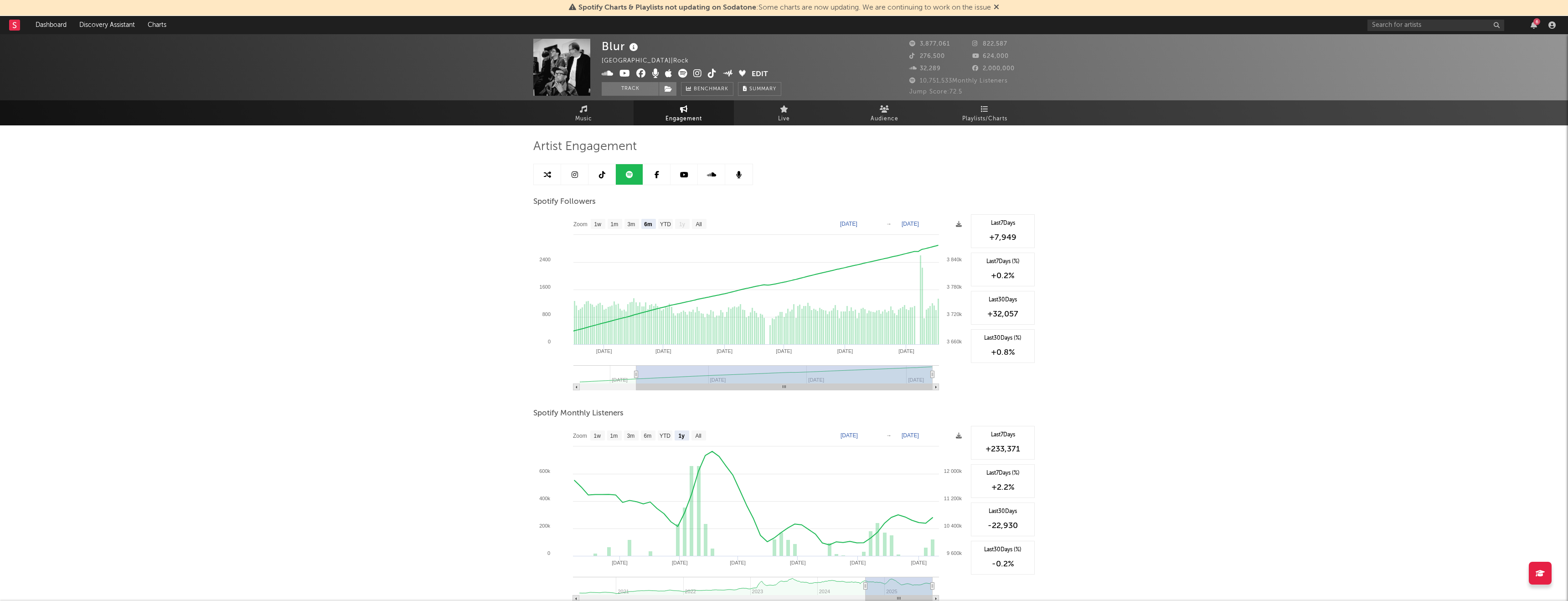
click at [683, 175] on icon at bounding box center [684, 175] width 8 height 7
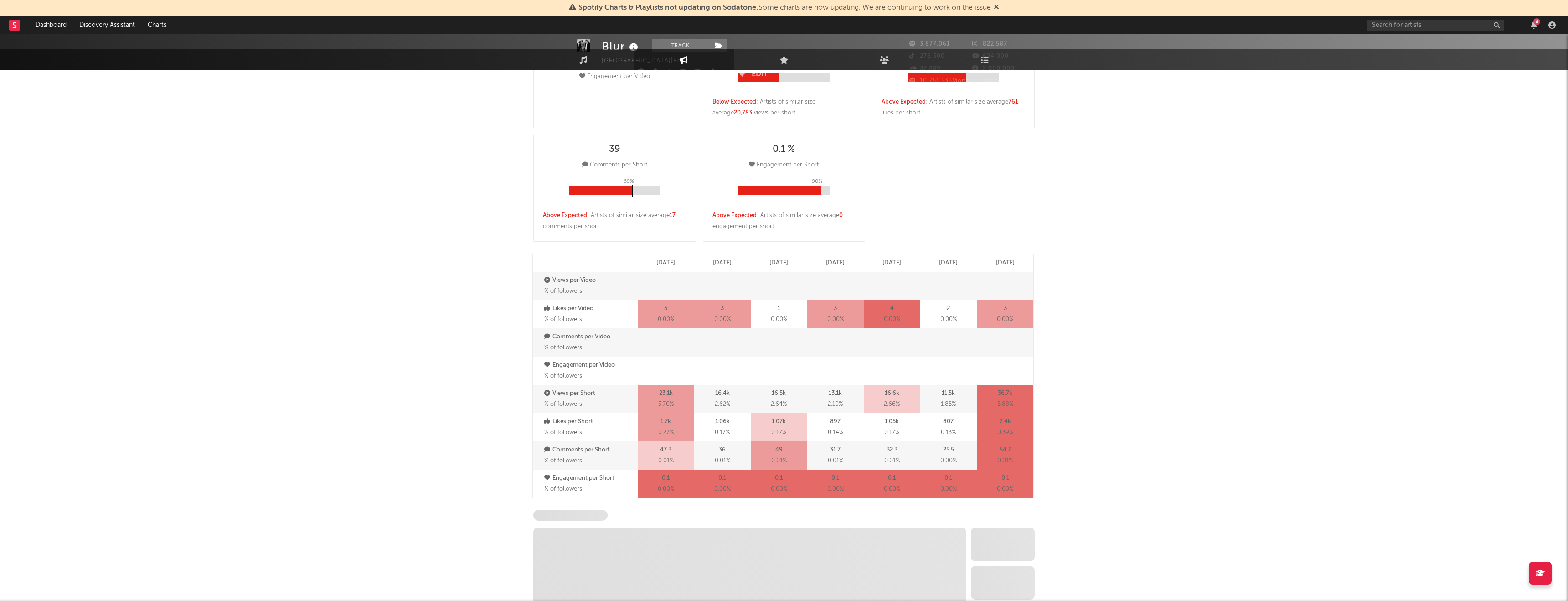
select select "6m"
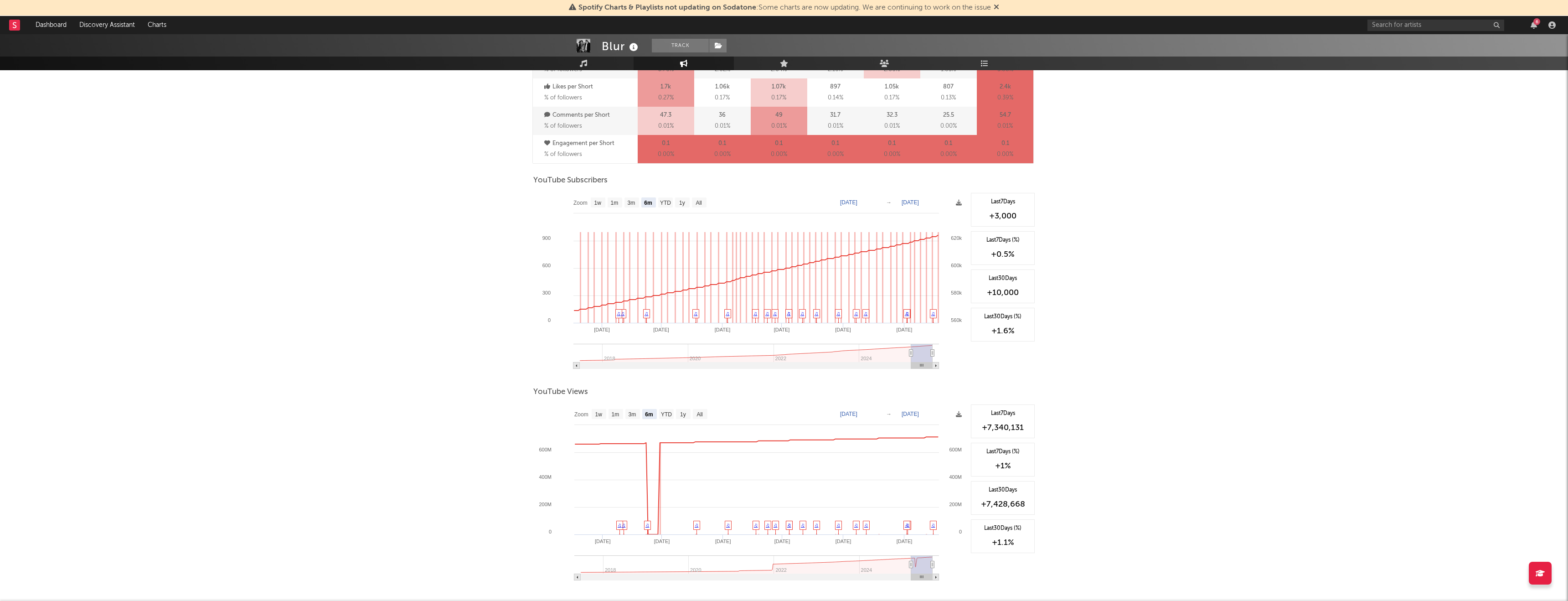
scroll to position [675, 0]
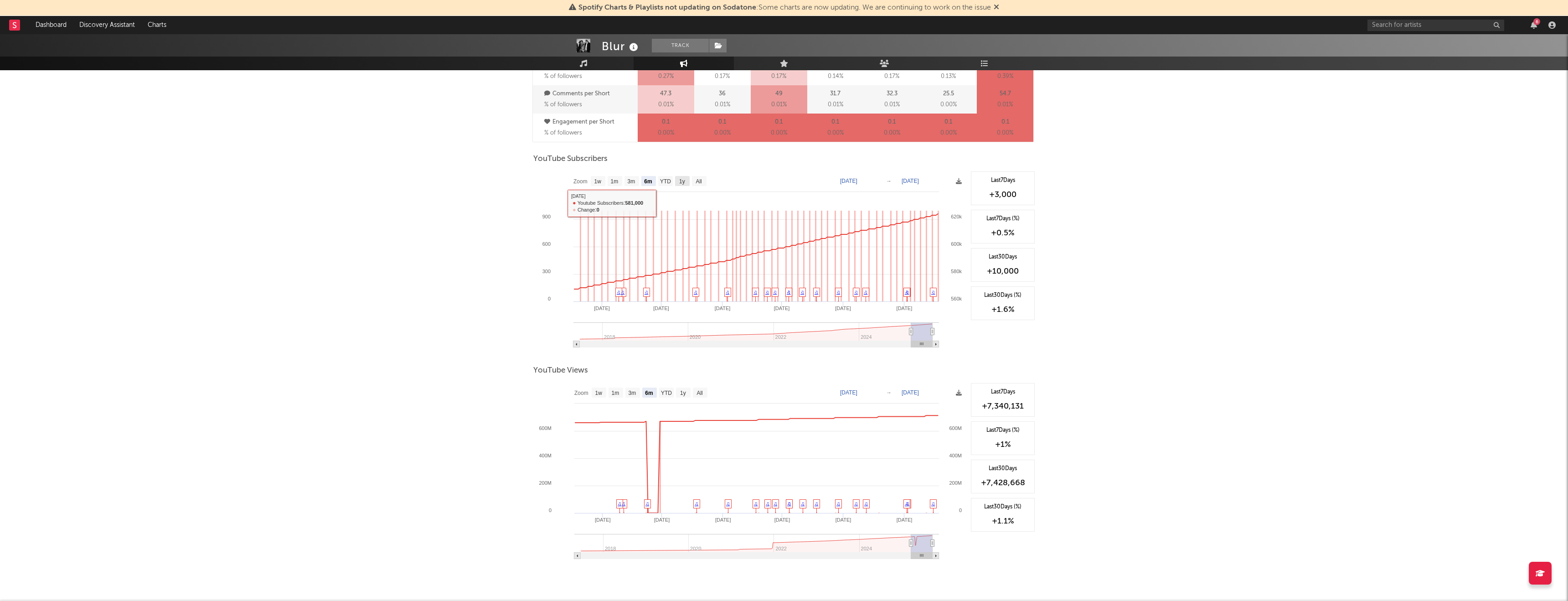
click at [680, 183] on text "1y" at bounding box center [682, 181] width 6 height 6
select select "1y"
type input "2024-09-18"
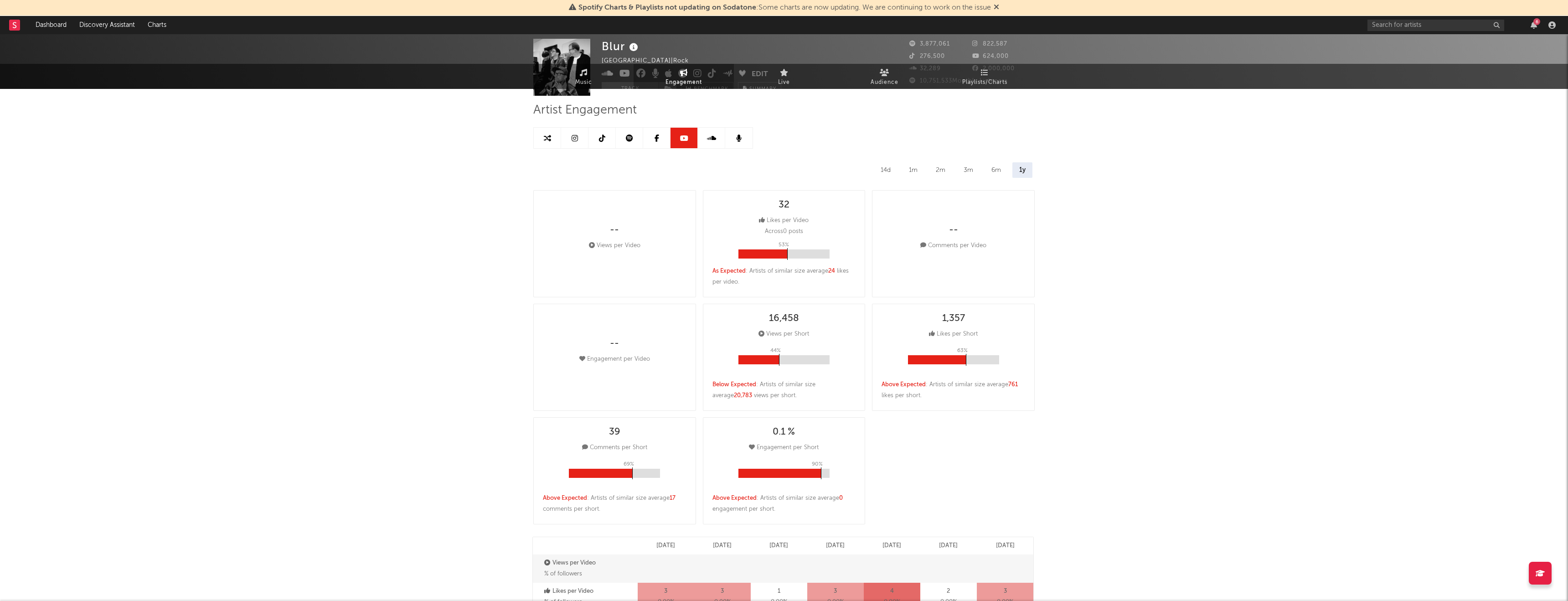
scroll to position [0, 0]
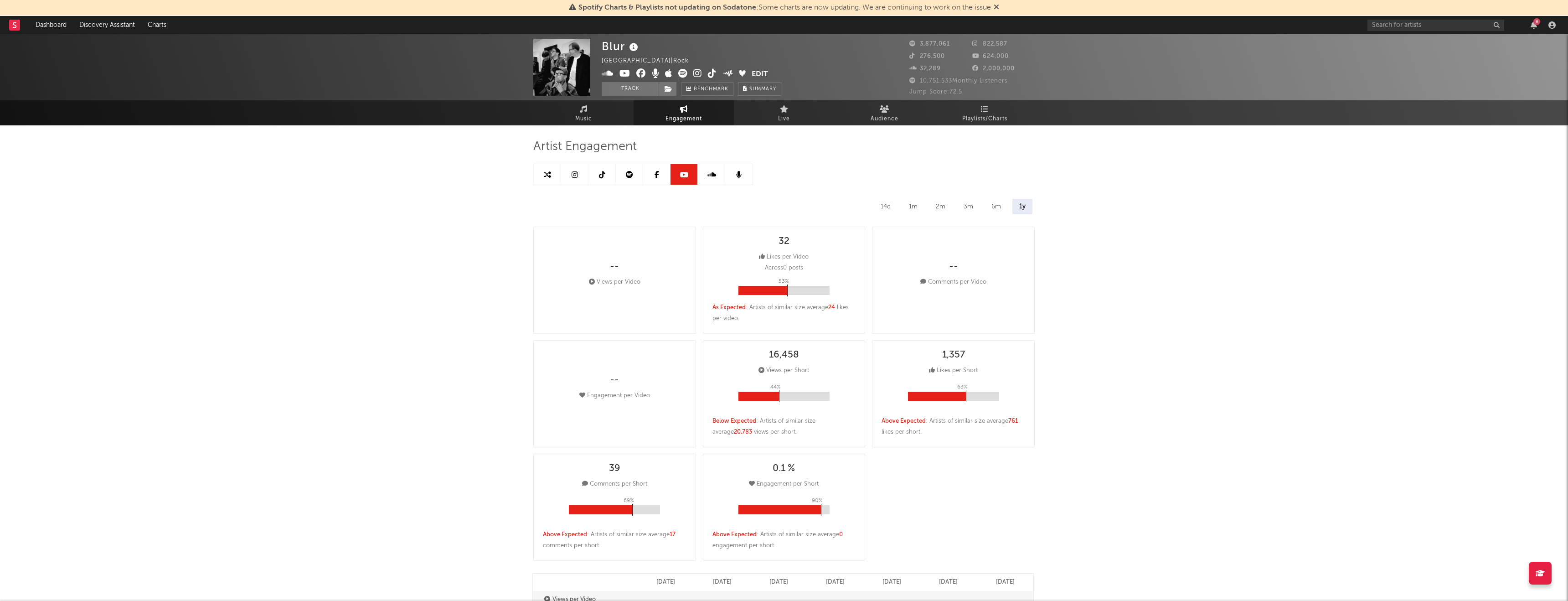
click at [654, 178] on link at bounding box center [657, 175] width 27 height 21
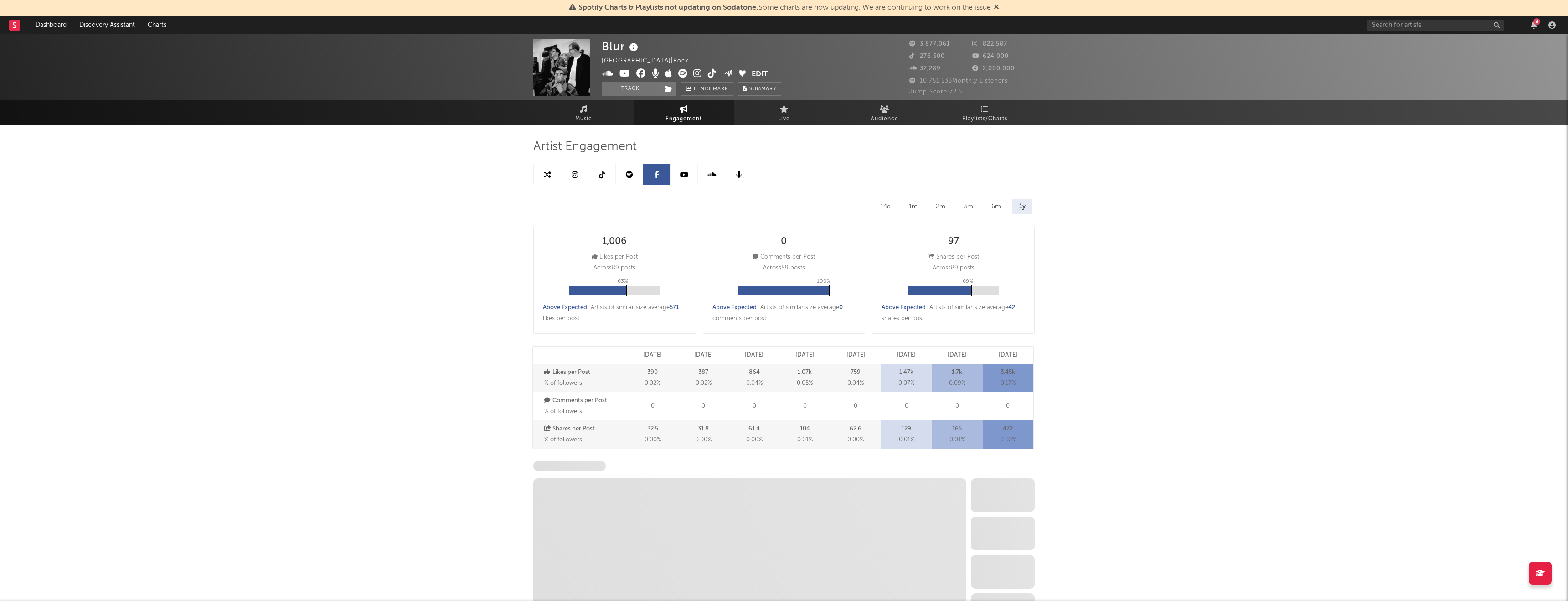
scroll to position [124, 0]
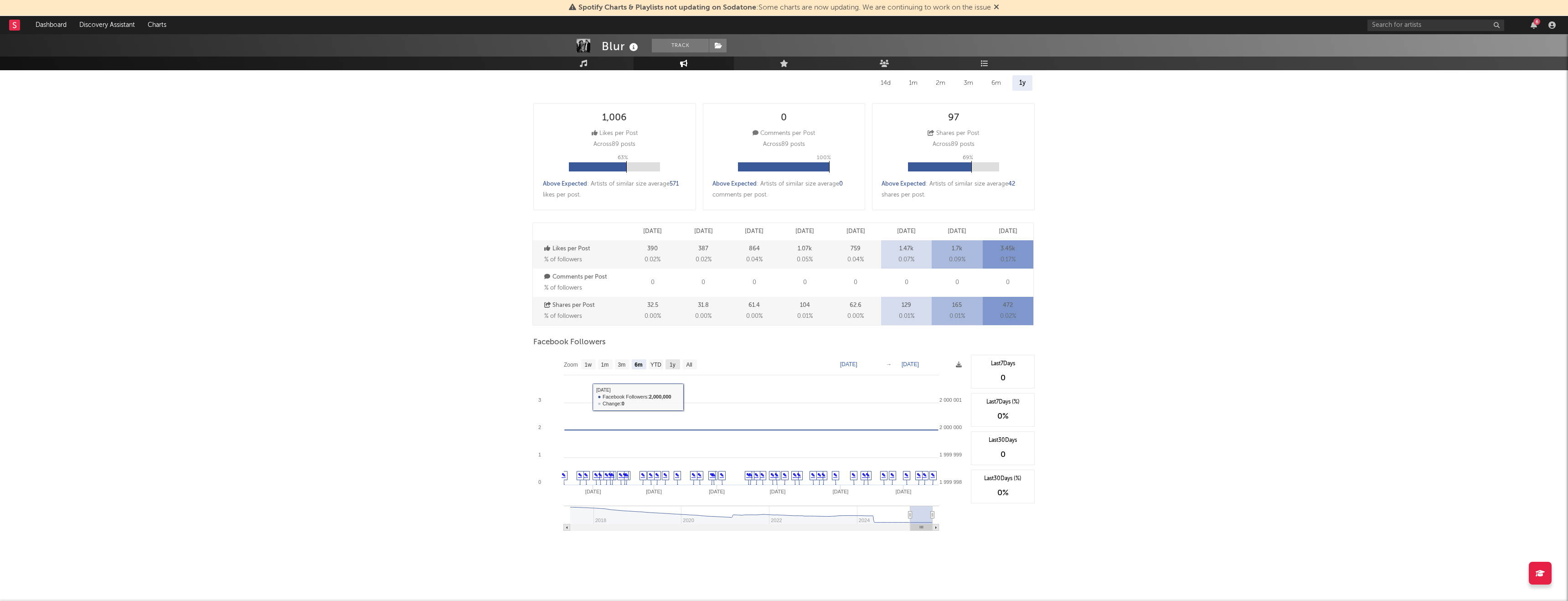
click at [670, 366] on text "1y" at bounding box center [673, 365] width 6 height 6
select select "1y"
type input "2024-09-18"
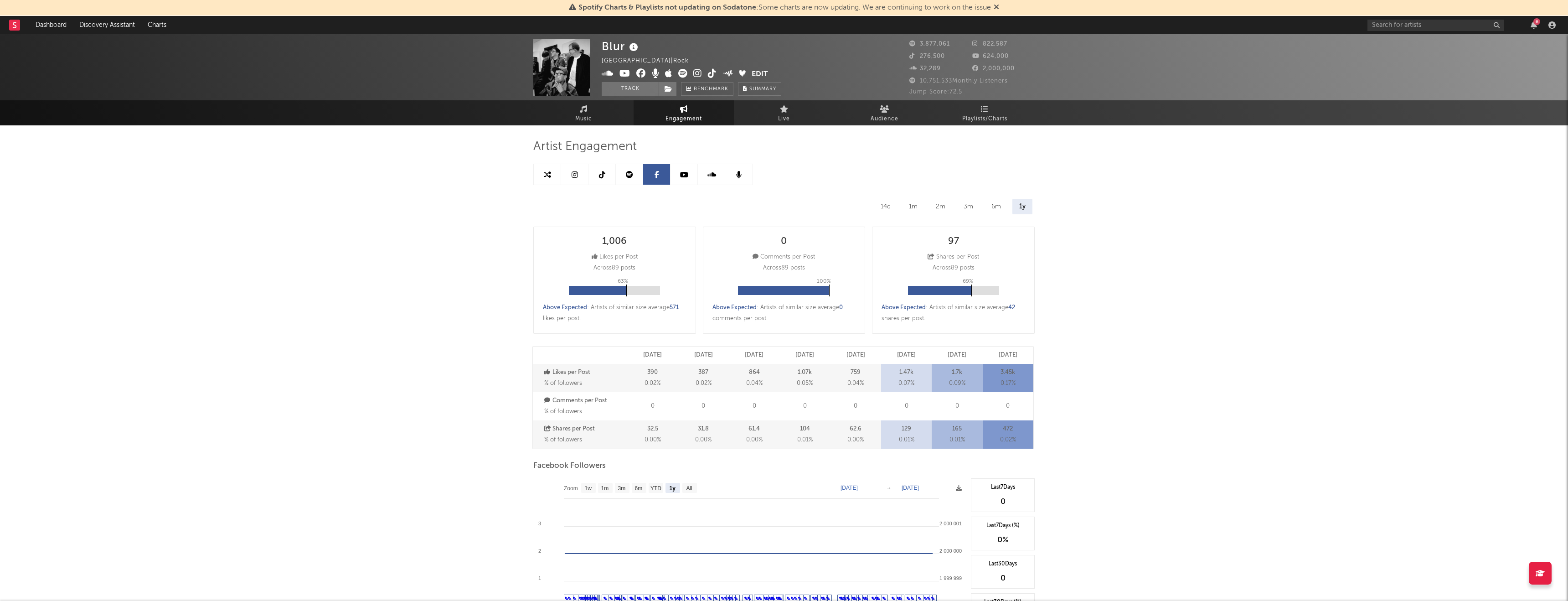
click at [547, 177] on icon at bounding box center [547, 175] width 7 height 7
select select "1m"
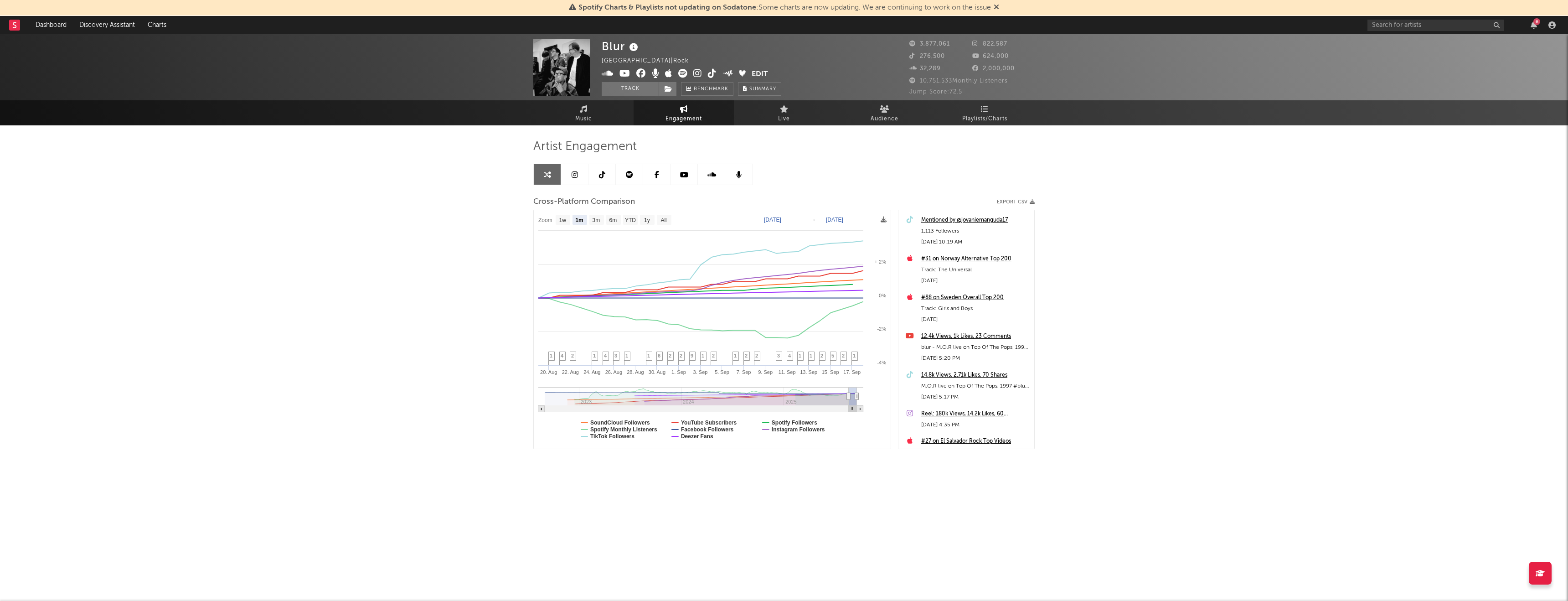
click at [569, 170] on link at bounding box center [575, 175] width 27 height 21
select select "6m"
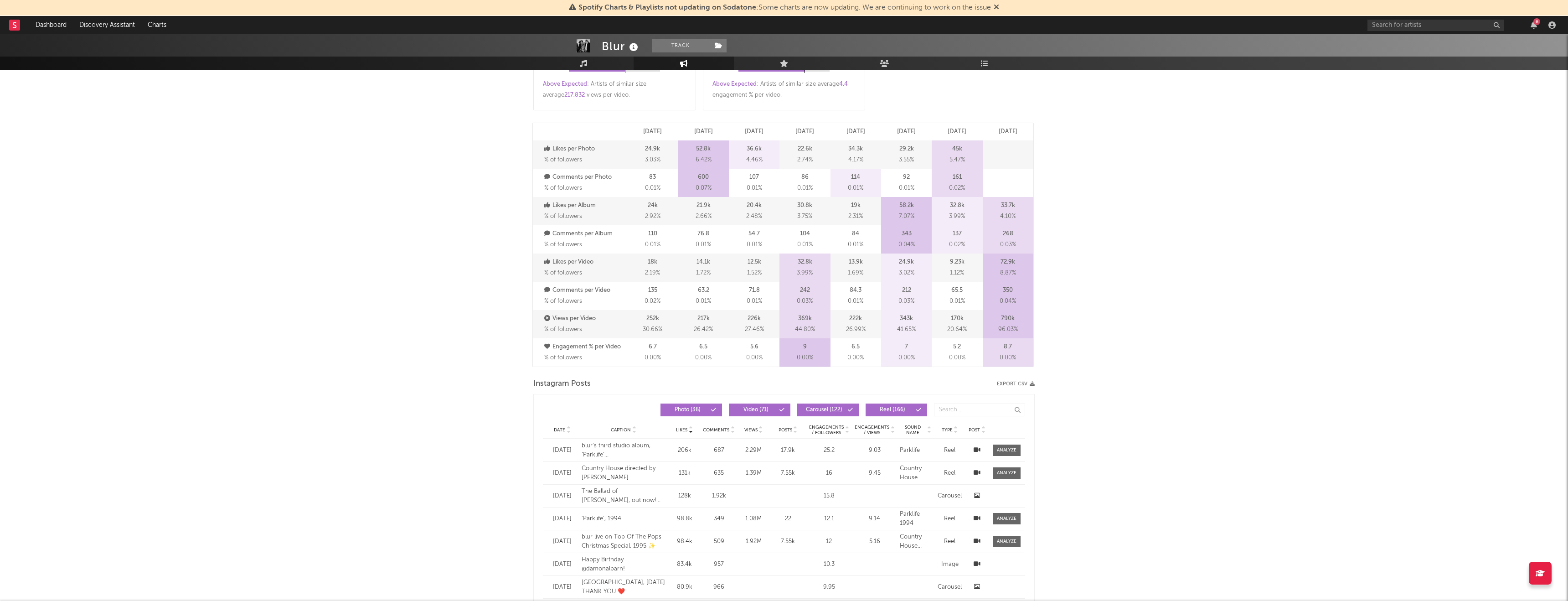
scroll to position [450, 0]
click at [1389, 21] on input "text" at bounding box center [1436, 25] width 137 height 12
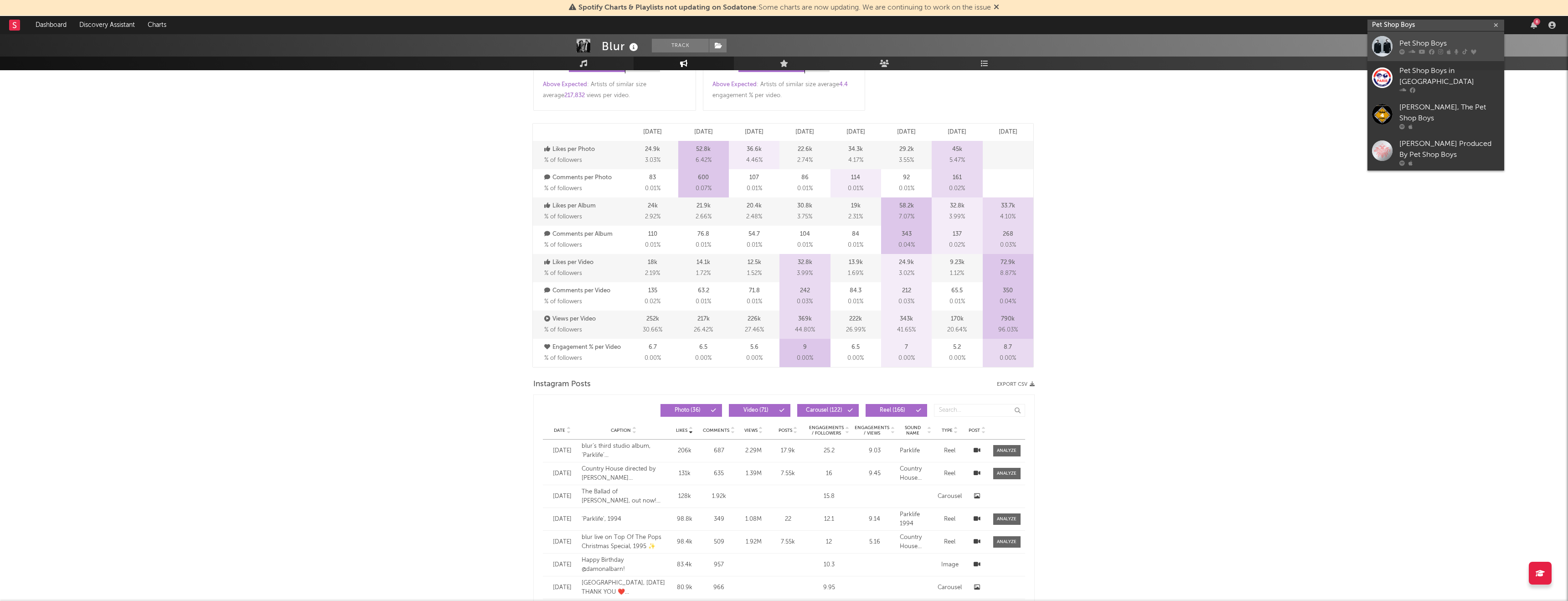
type input "Pet Shop Boys"
click at [1420, 46] on div "Pet Shop Boys" at bounding box center [1449, 43] width 100 height 11
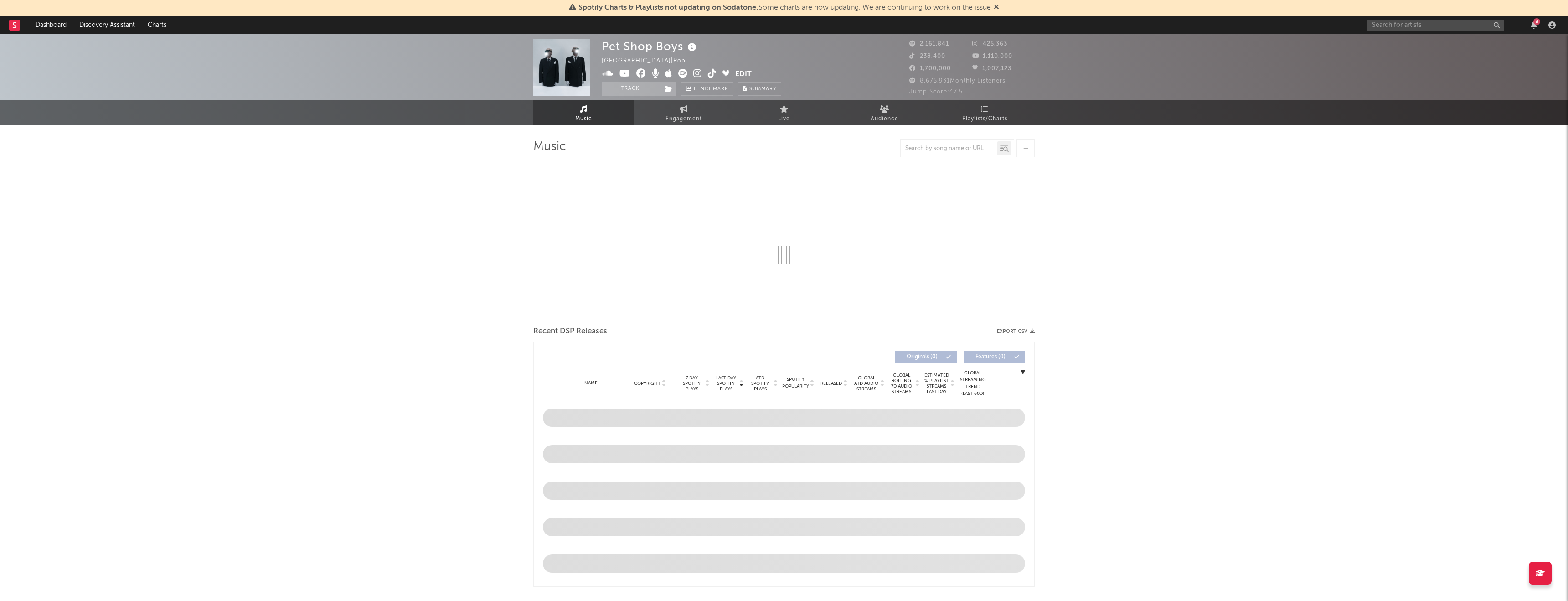
select select "6m"
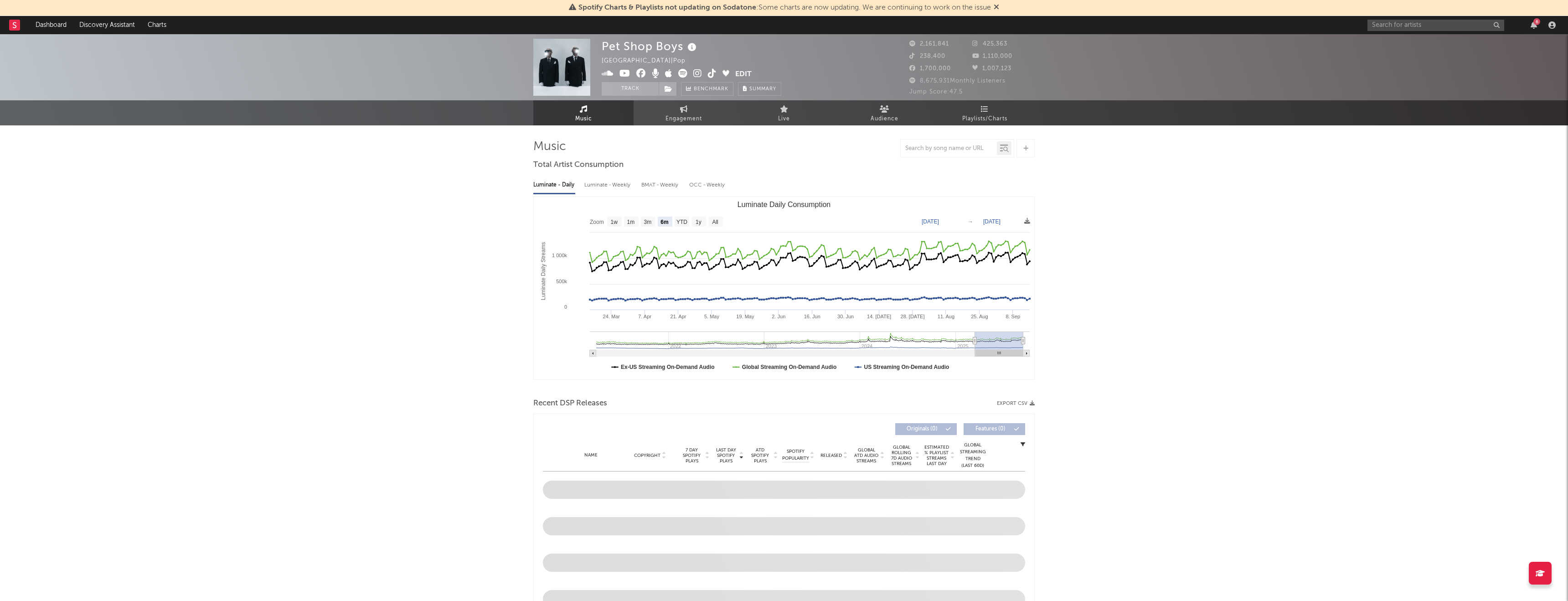
select select "6m"
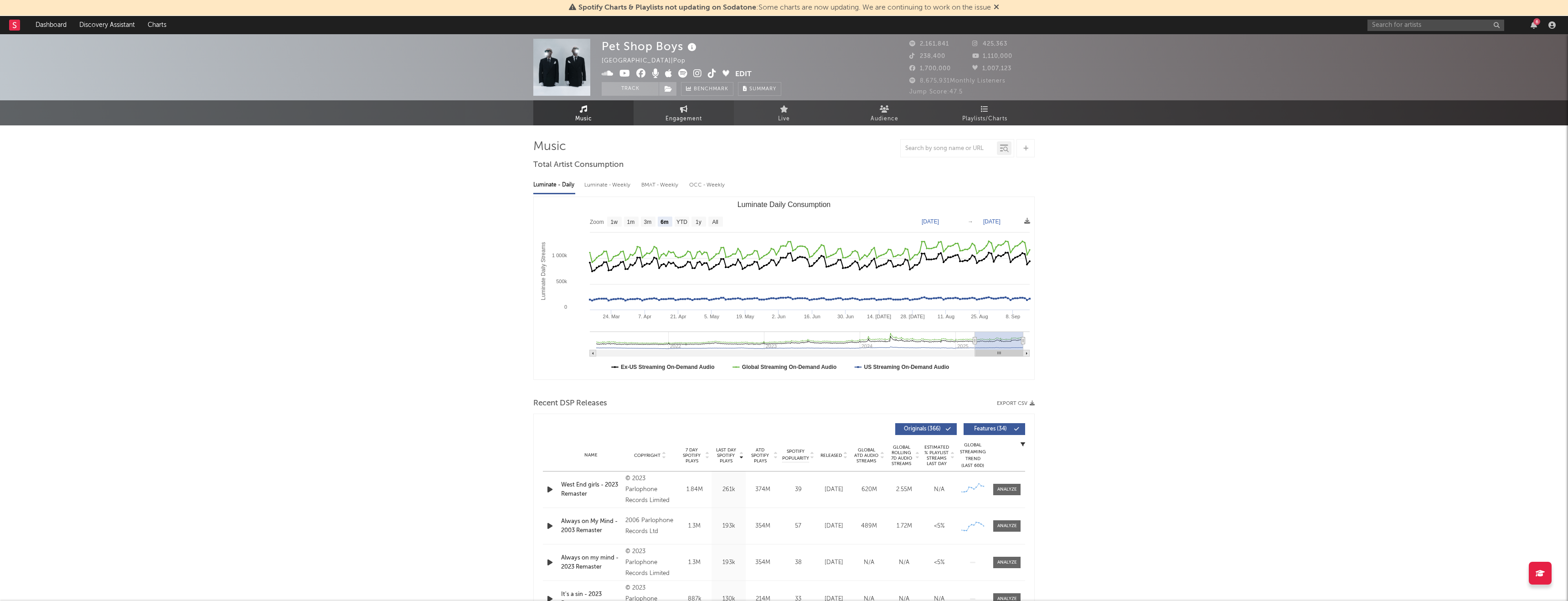
click at [685, 106] on icon at bounding box center [684, 109] width 8 height 7
select select "1w"
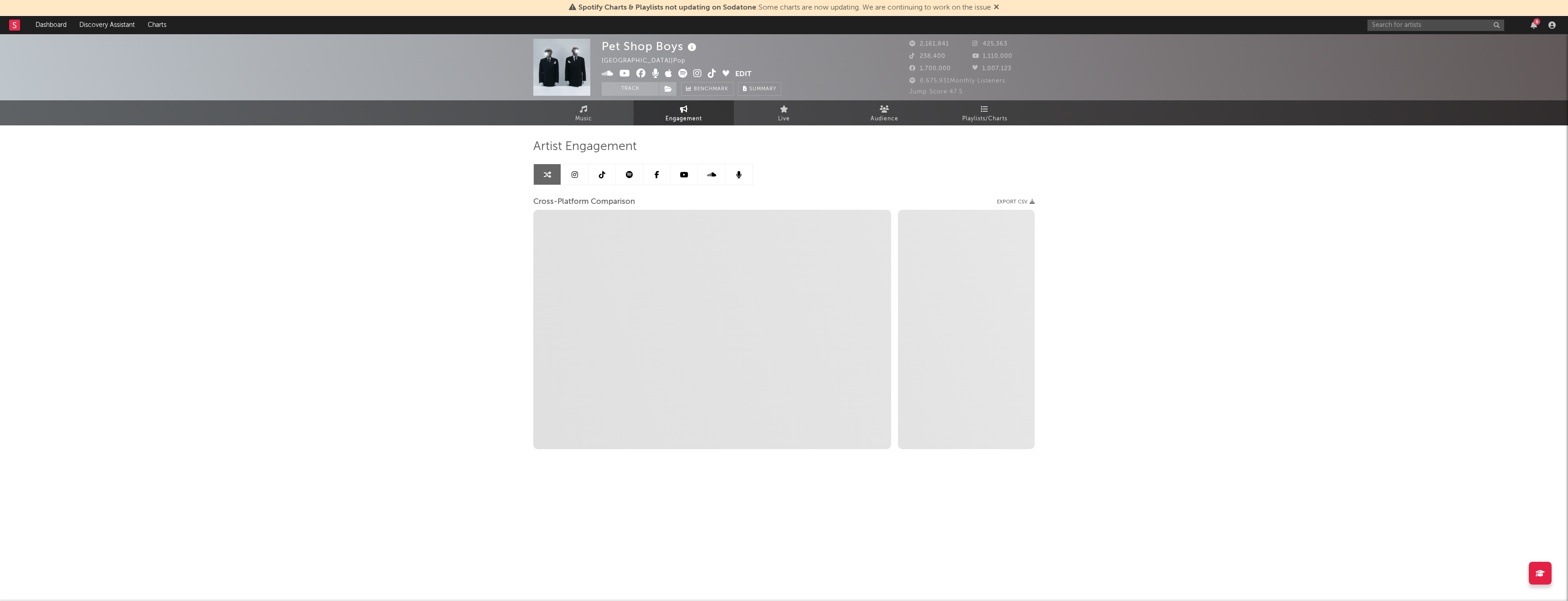
click at [576, 177] on icon at bounding box center [575, 175] width 6 height 7
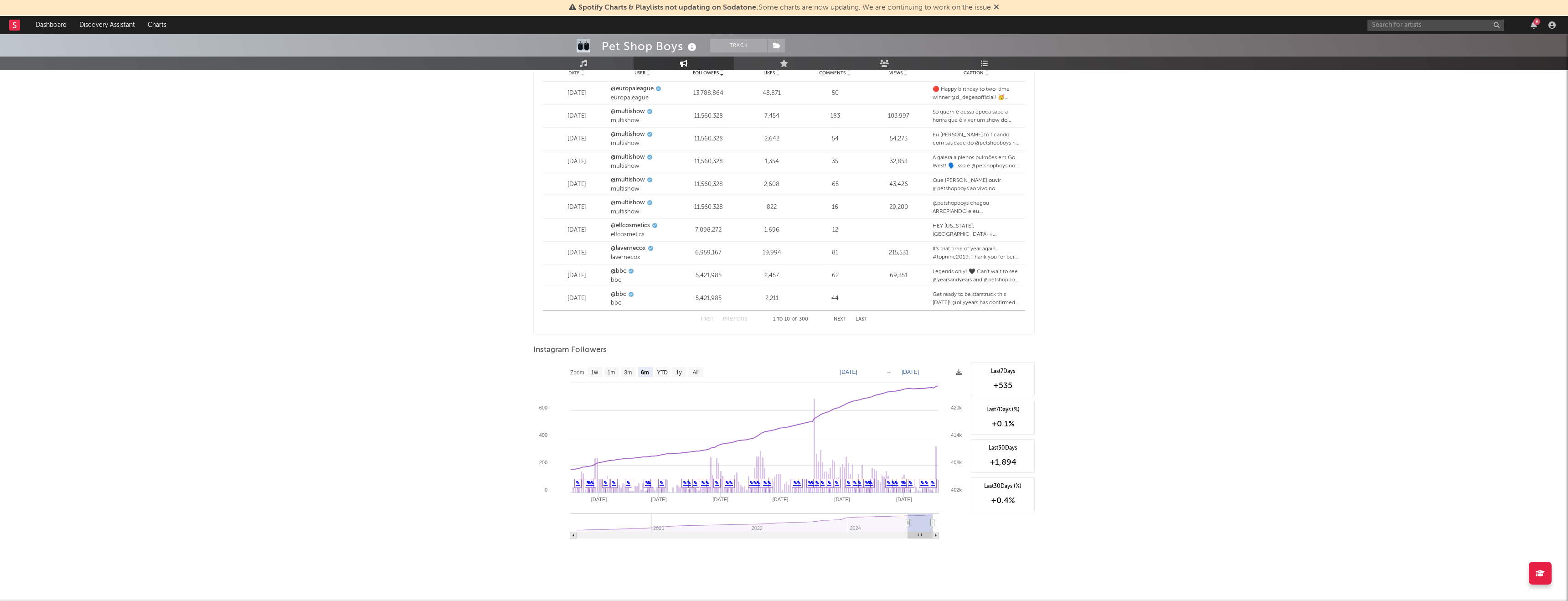
scroll to position [1147, 0]
click at [677, 365] on text "1y" at bounding box center [679, 365] width 6 height 6
select select "1y"
type input "2024-09-18"
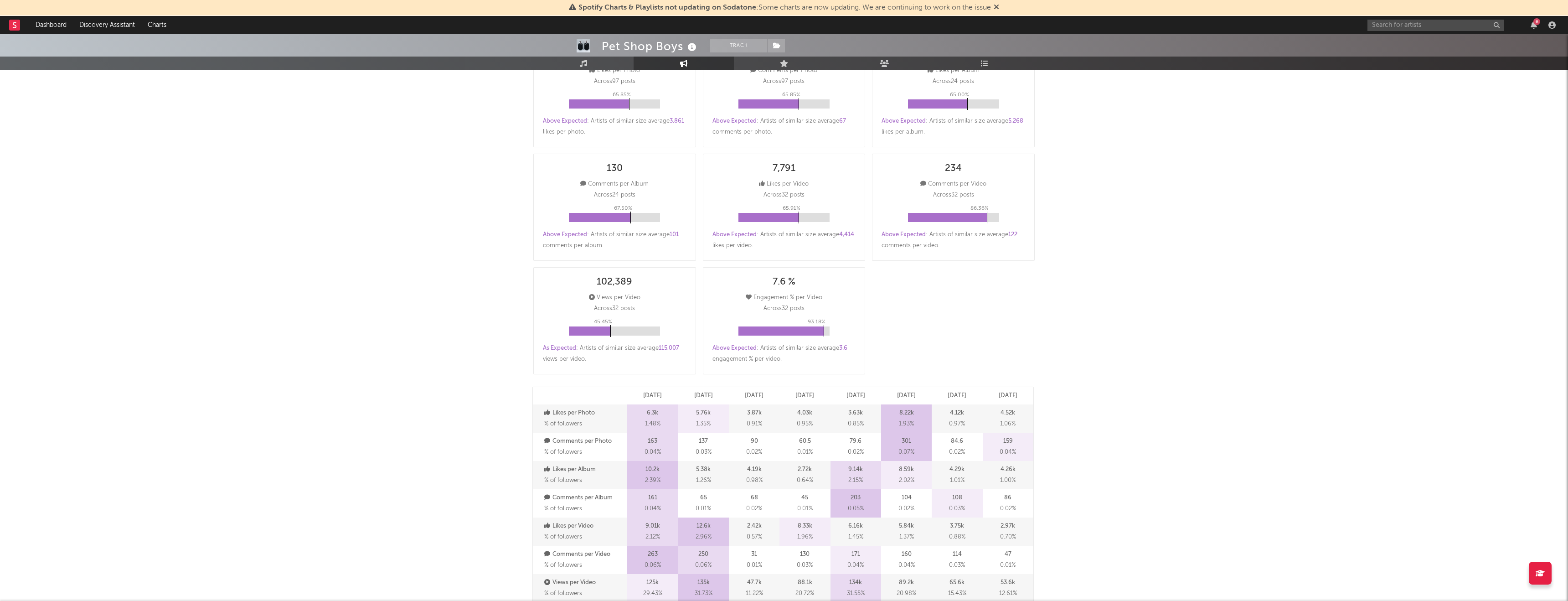
scroll to position [0, 0]
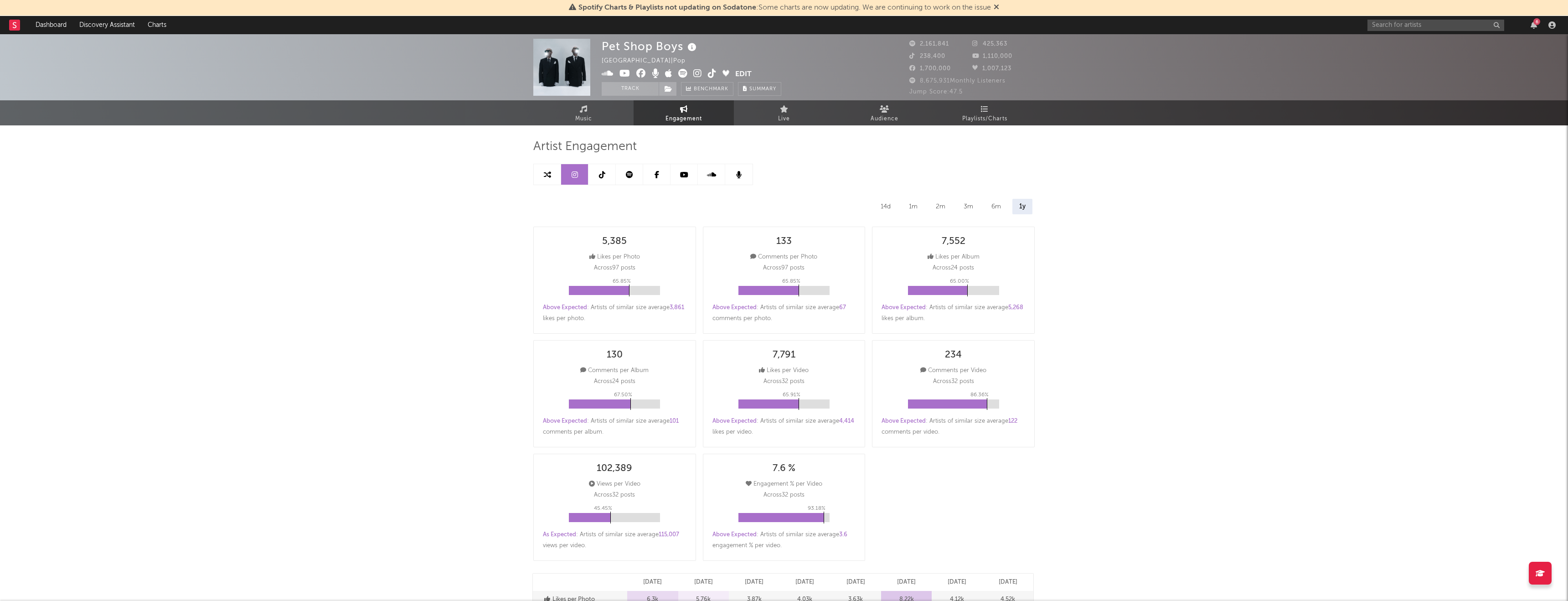
click at [603, 178] on icon at bounding box center [602, 175] width 6 height 7
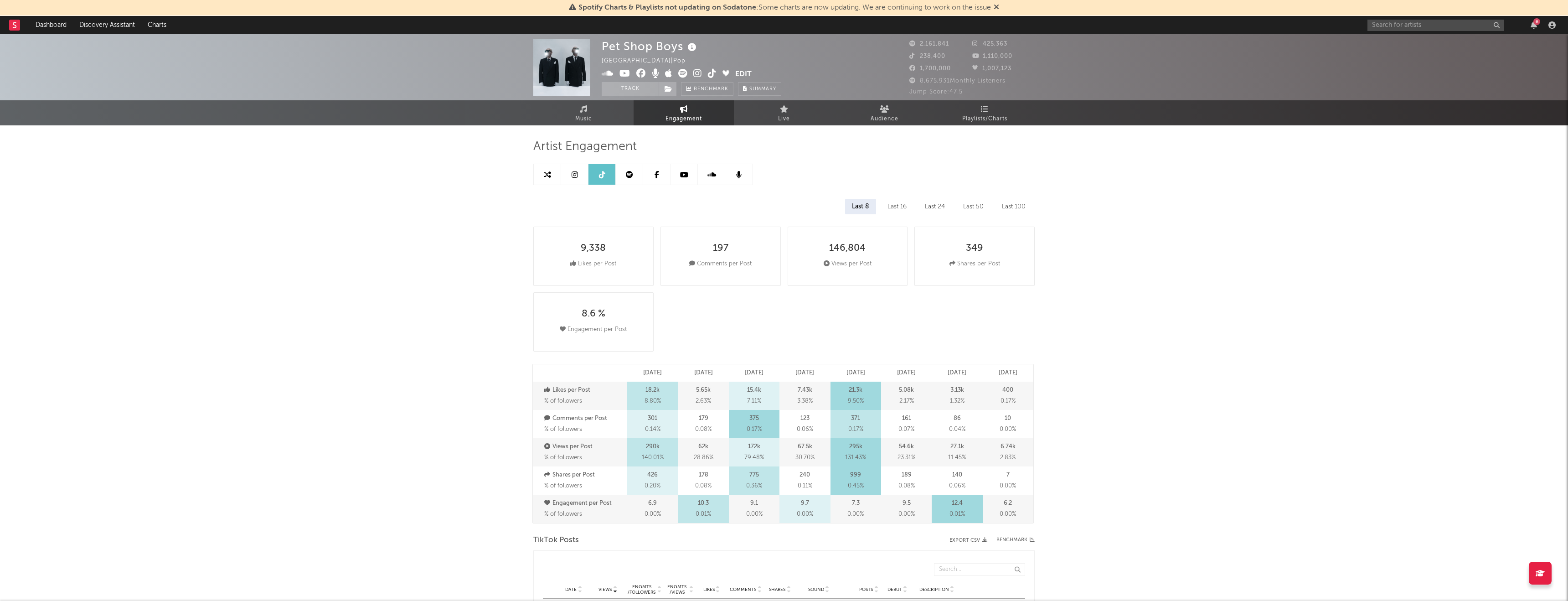
select select "6m"
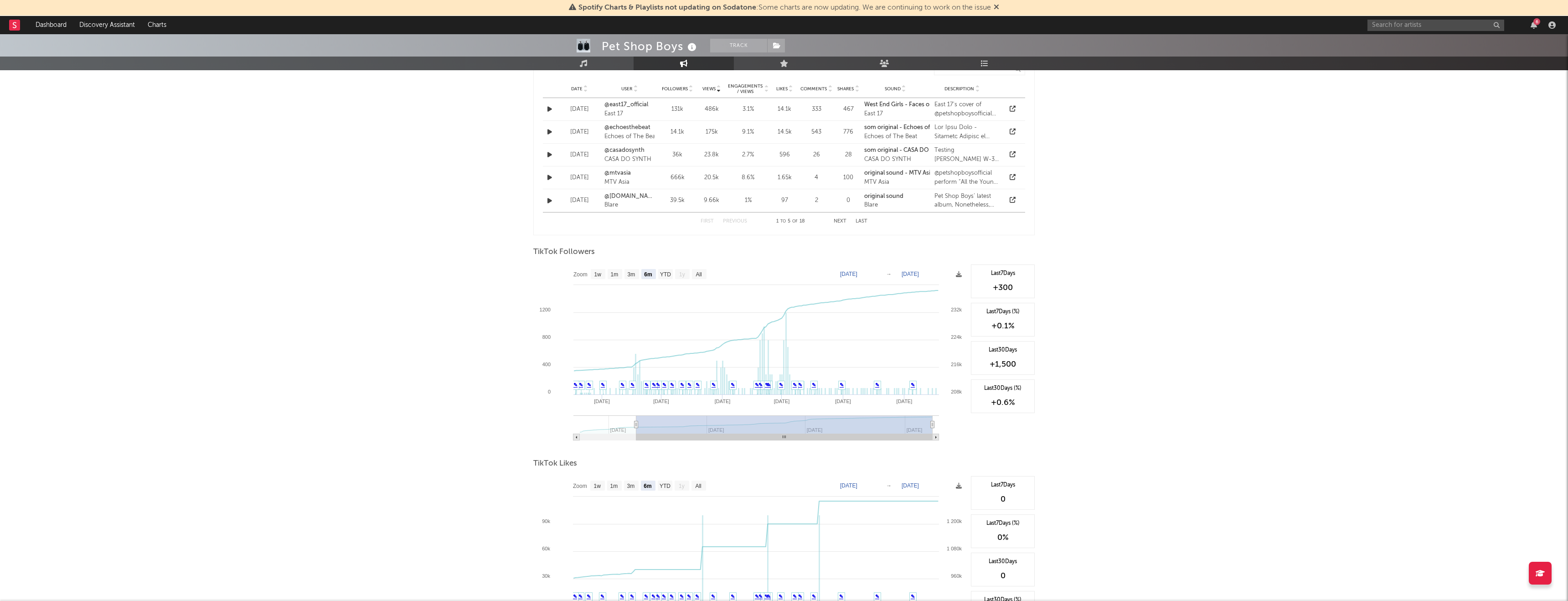
scroll to position [831, 0]
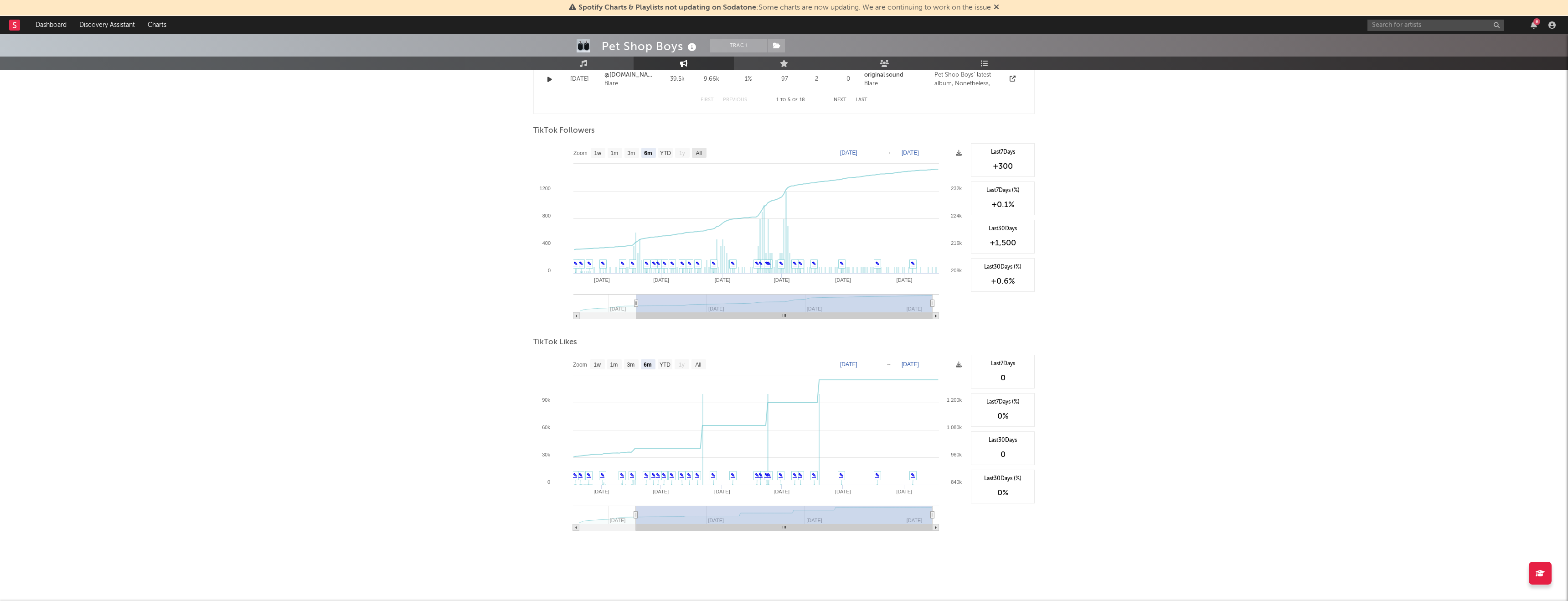
click at [696, 154] on text "All" at bounding box center [699, 153] width 6 height 6
select select "All"
type input "2025-02-11"
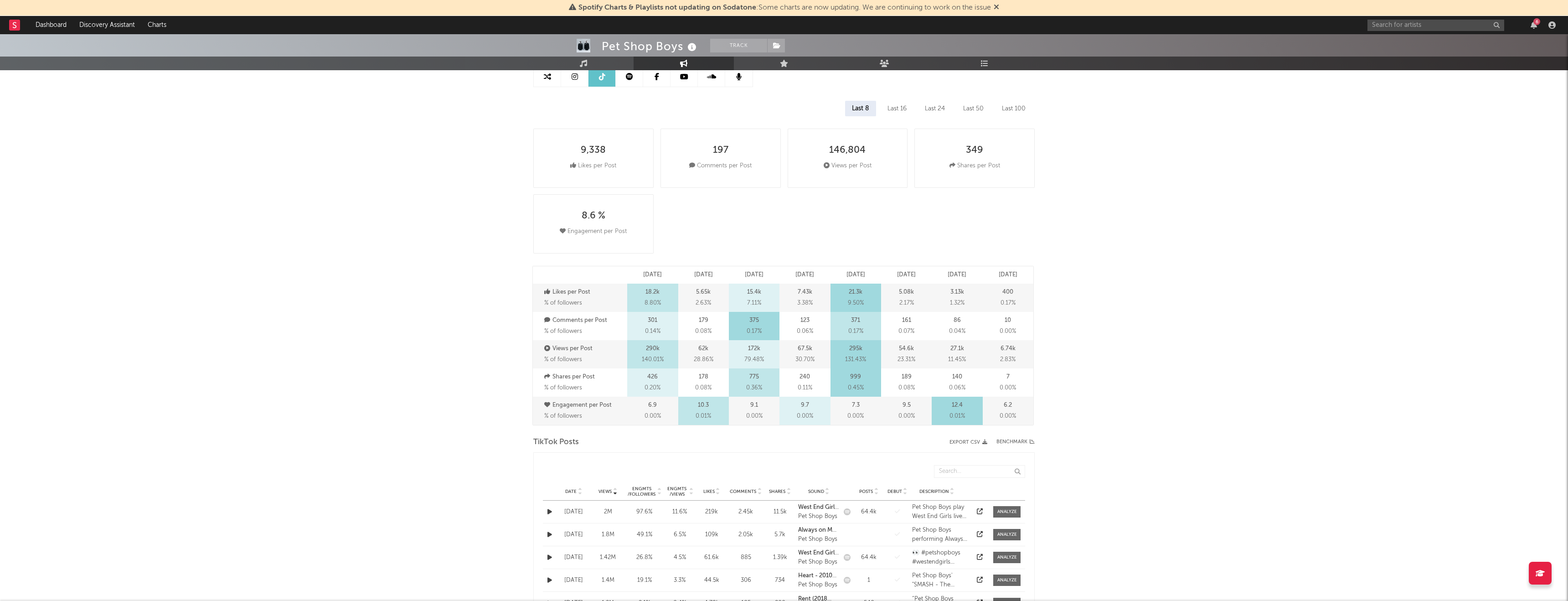
scroll to position [0, 0]
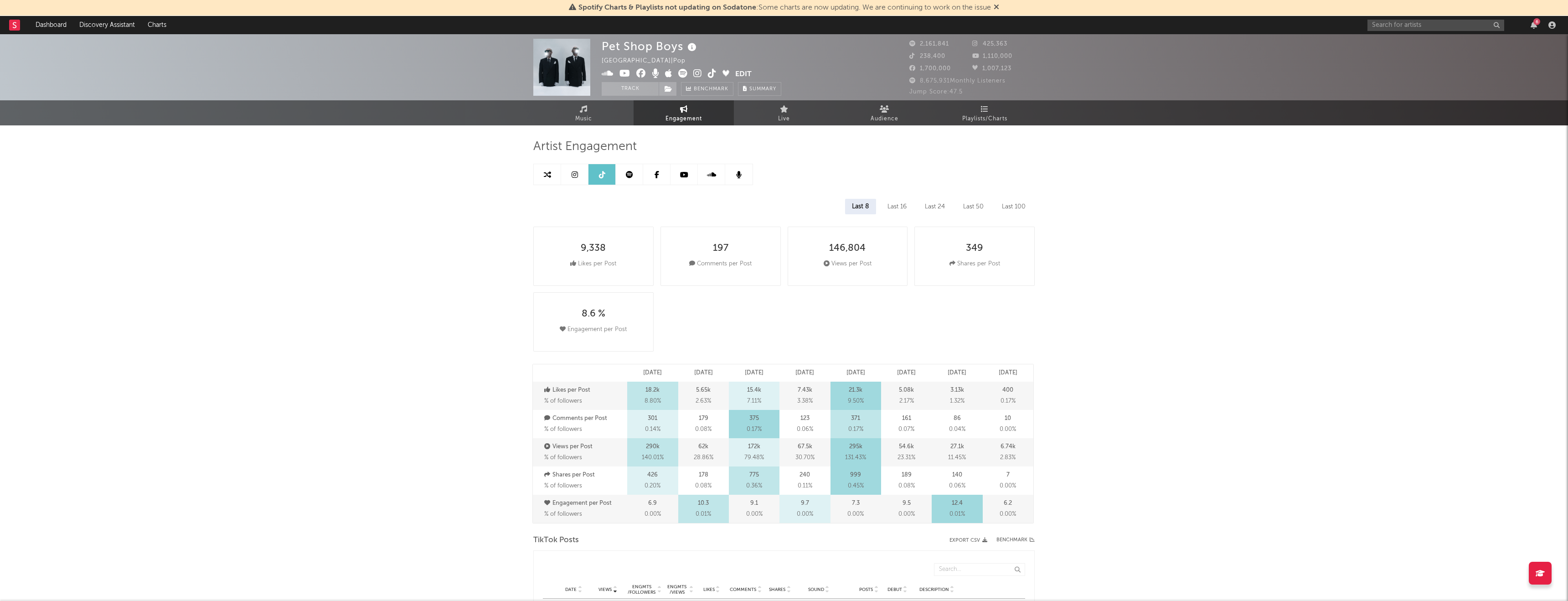
click at [628, 178] on link at bounding box center [629, 175] width 27 height 21
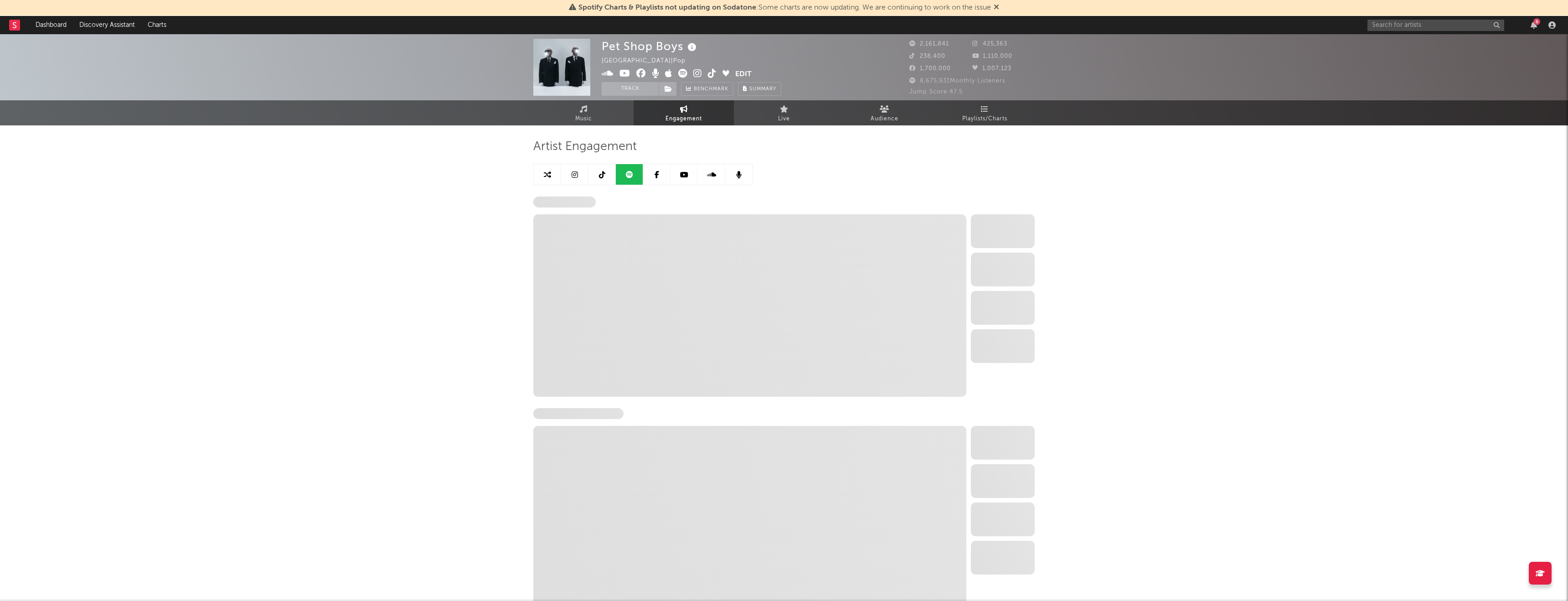
select select "6m"
select select "1w"
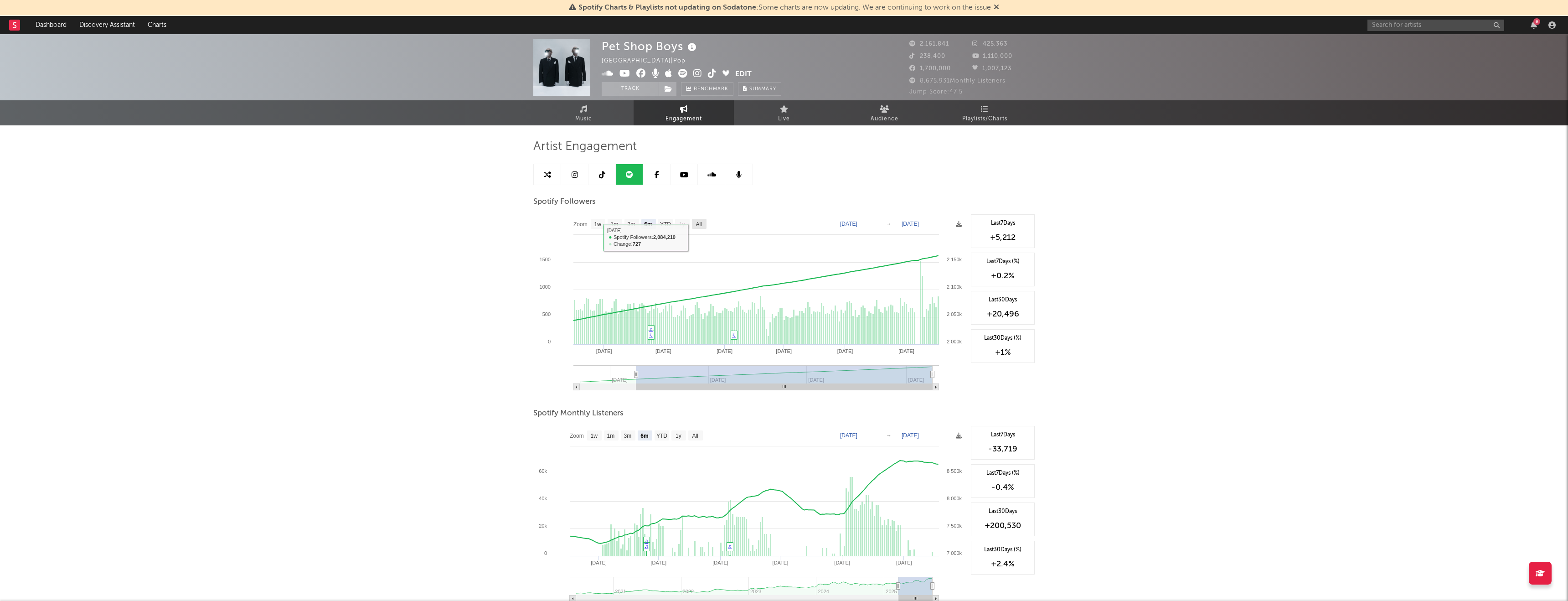
click at [699, 226] on text "All" at bounding box center [699, 224] width 6 height 6
select select "All"
type input "2025-02-10"
click at [653, 175] on link at bounding box center [657, 175] width 27 height 21
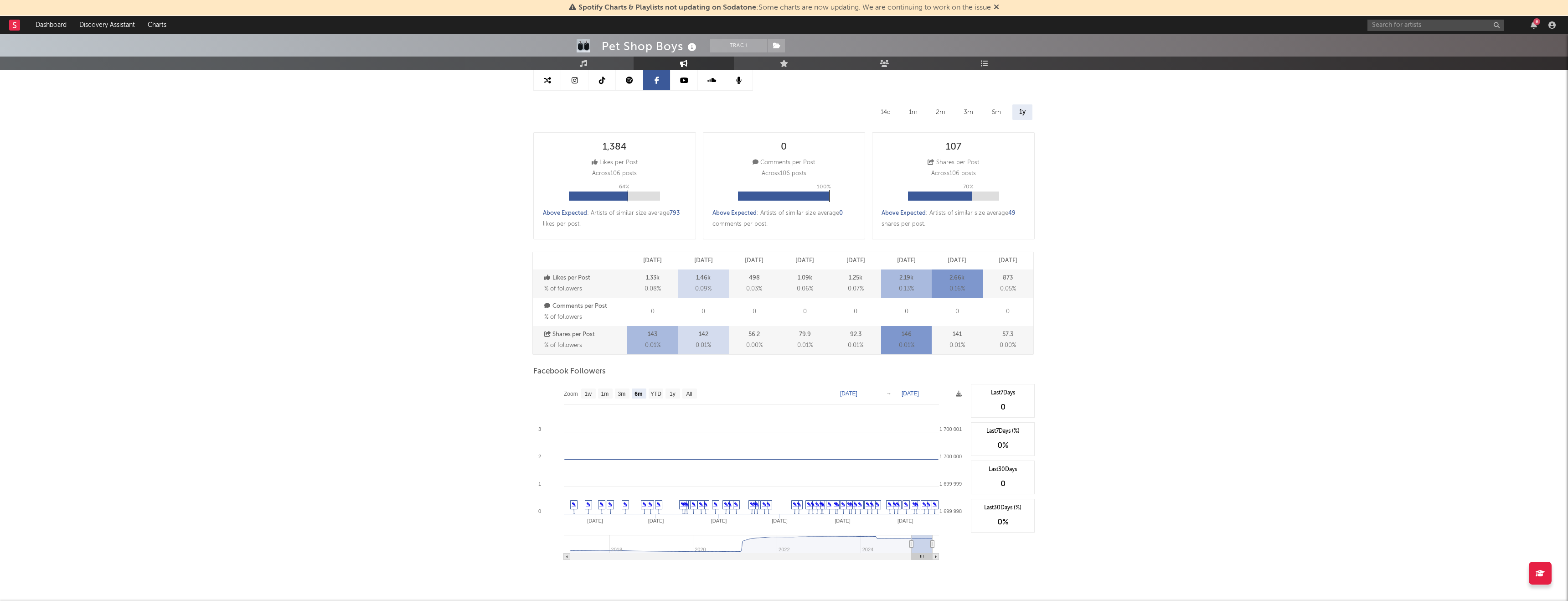
scroll to position [124, 0]
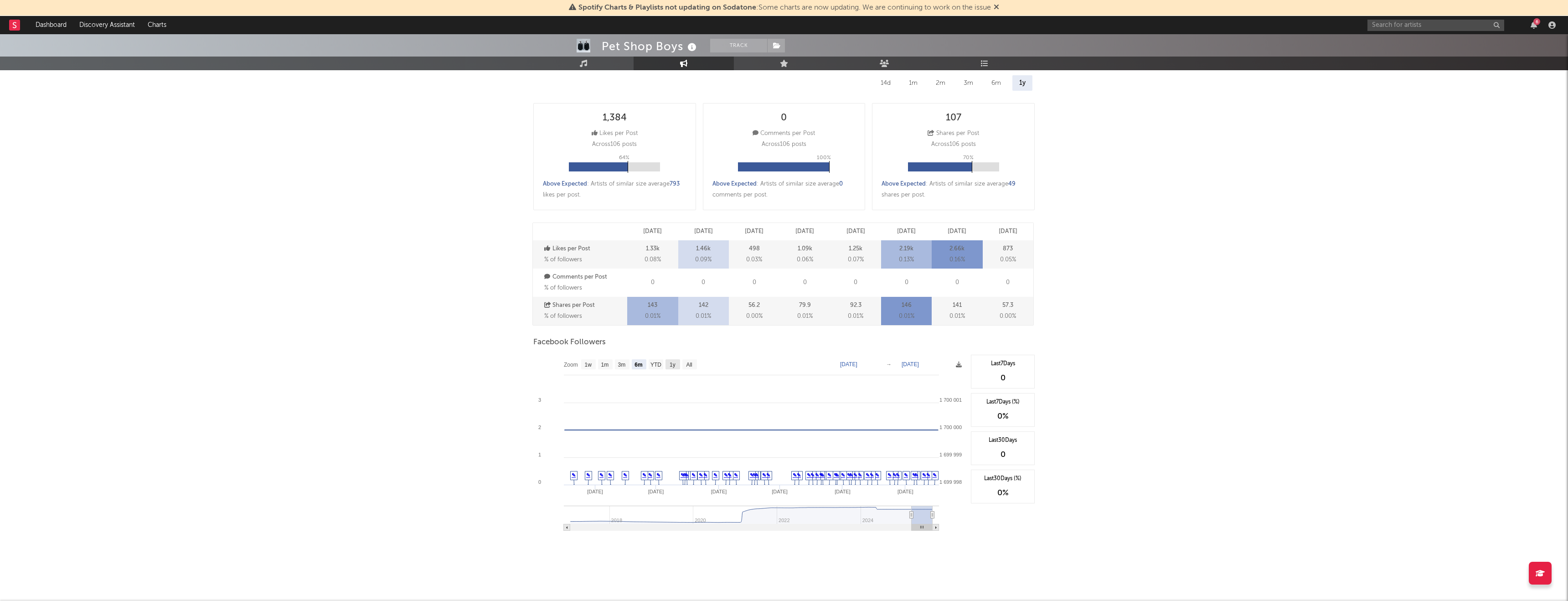
click at [673, 360] on rect at bounding box center [673, 364] width 15 height 10
select select "1y"
type input "2024-09-17"
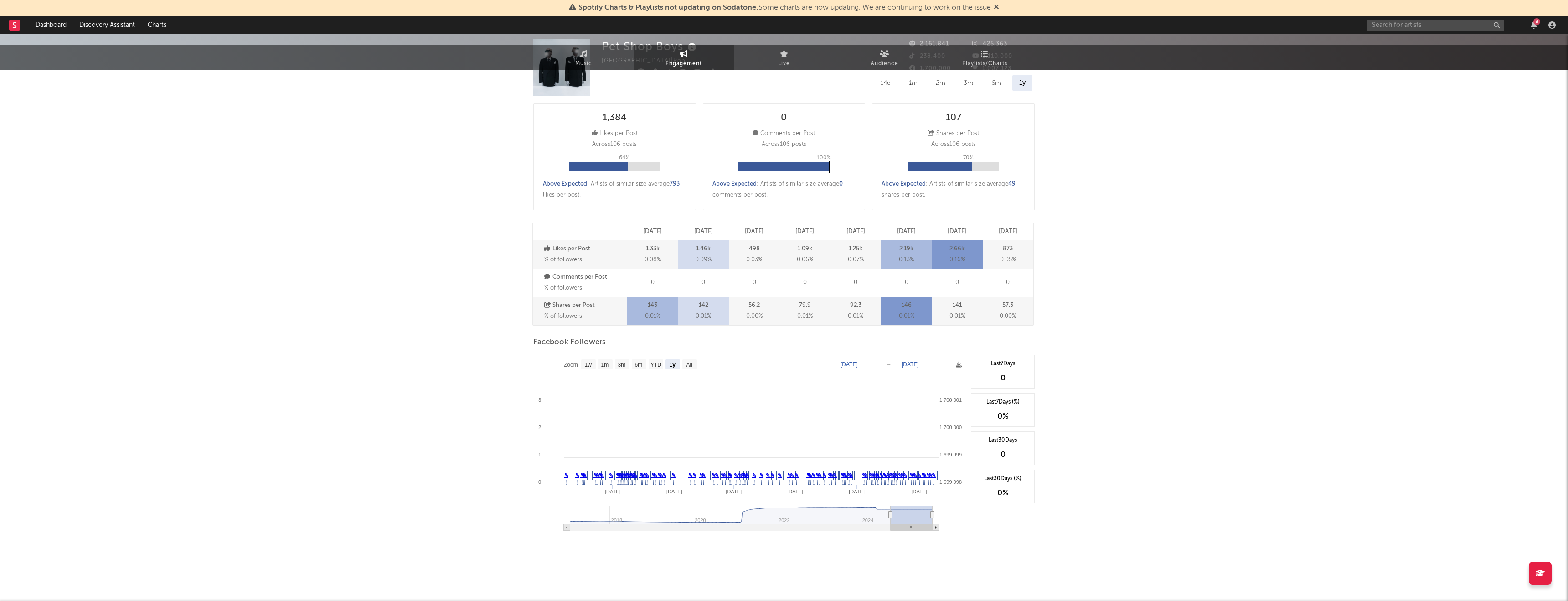
scroll to position [0, 0]
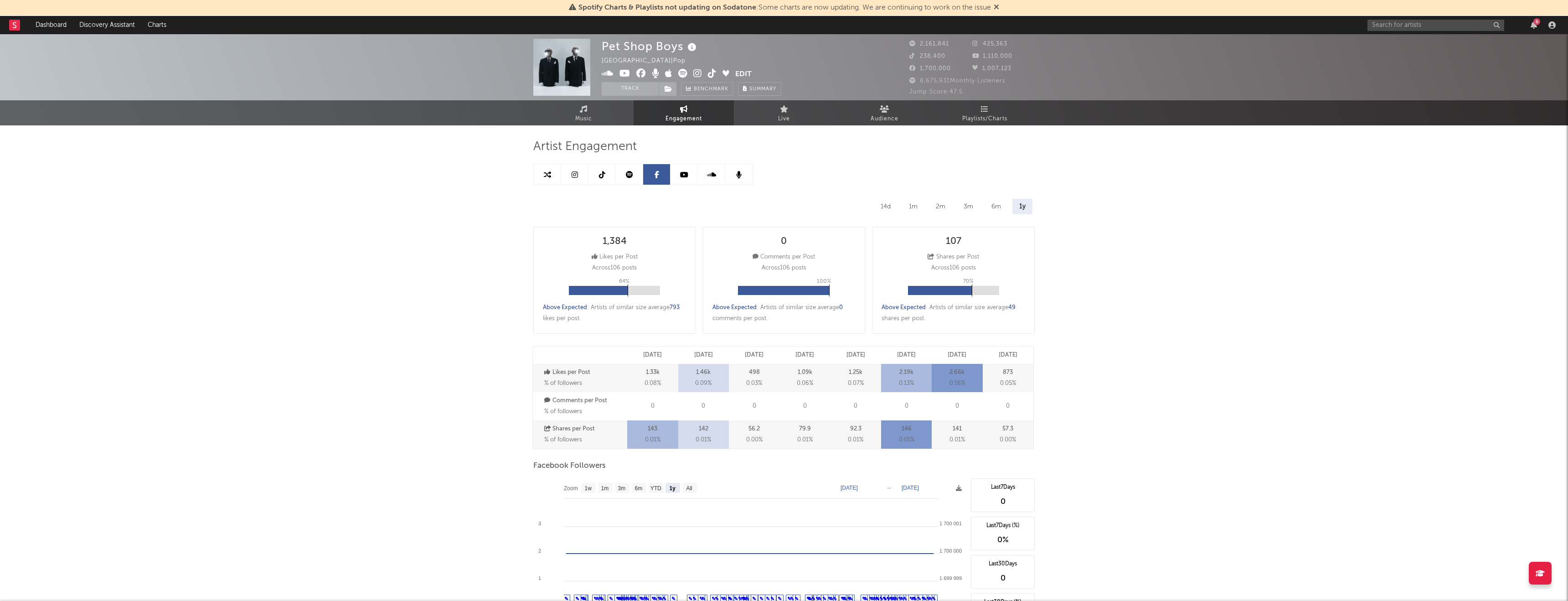
click at [600, 167] on link at bounding box center [602, 175] width 27 height 21
select select "6m"
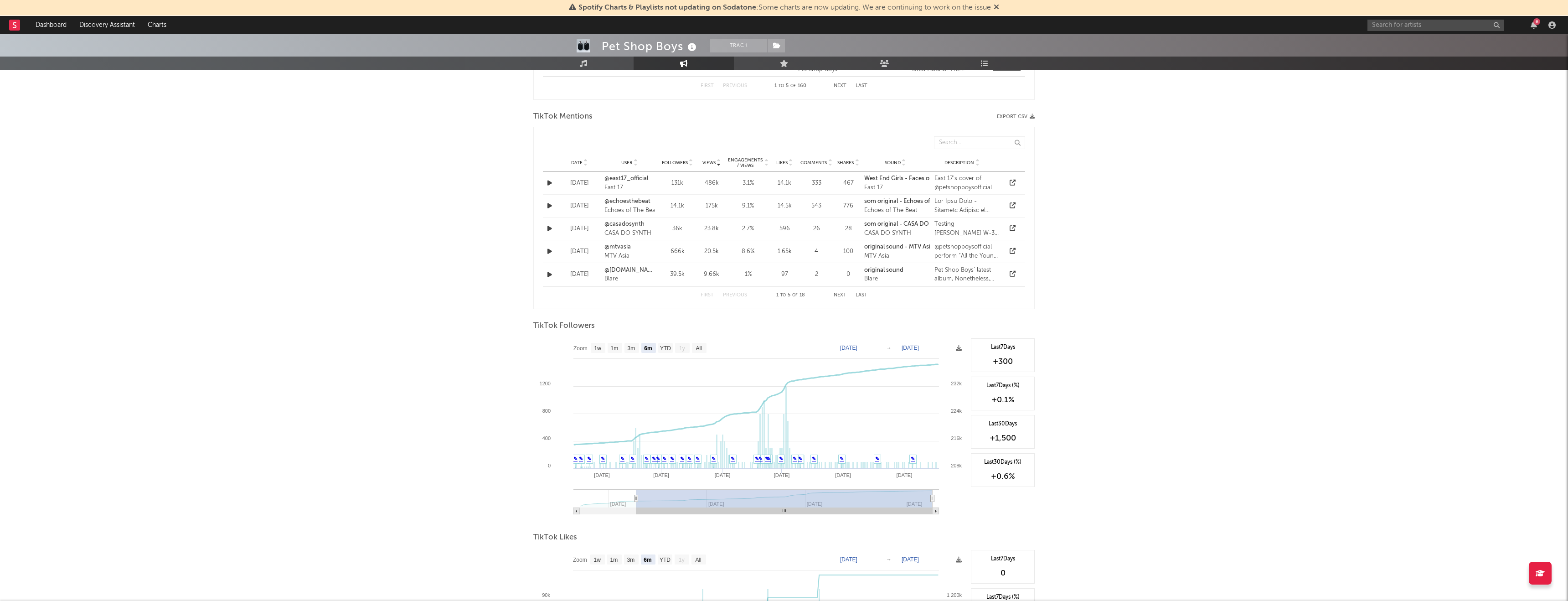
scroll to position [638, 0]
click at [698, 350] on text "All" at bounding box center [699, 347] width 6 height 6
select select "All"
type input "2025-02-11"
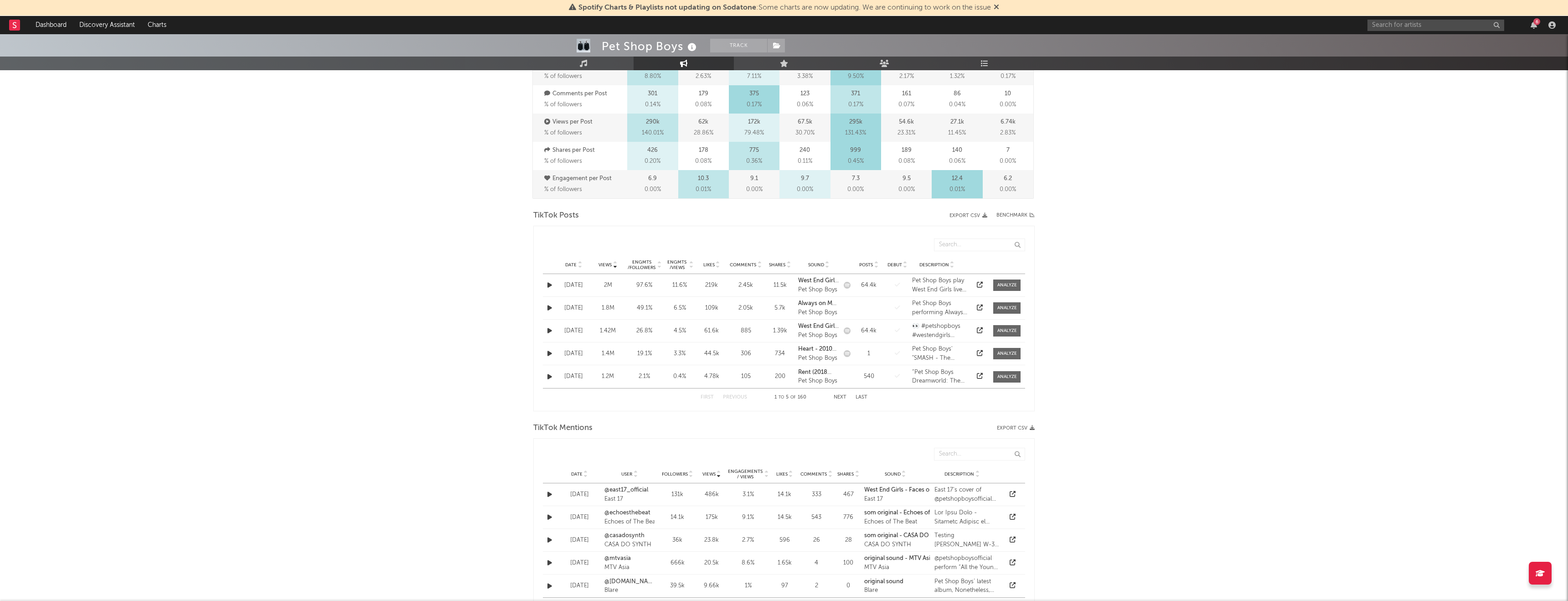
scroll to position [0, 0]
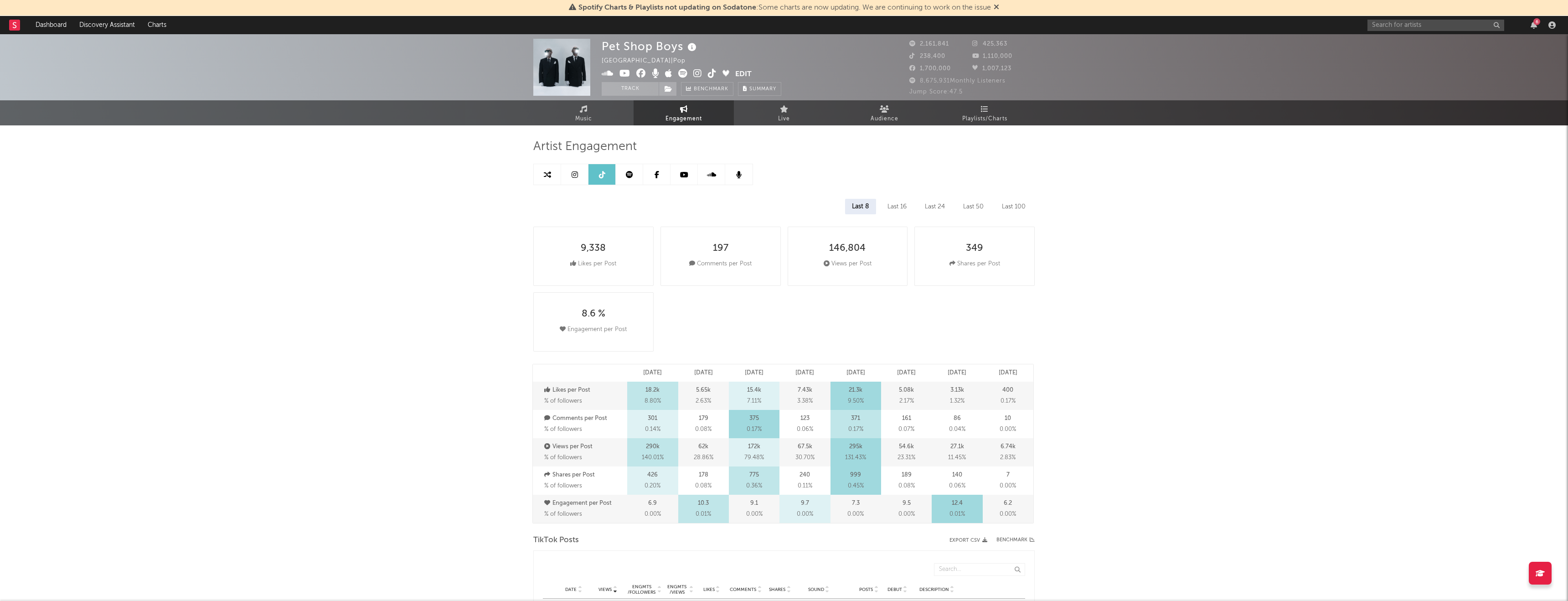
click at [684, 178] on icon at bounding box center [684, 175] width 8 height 7
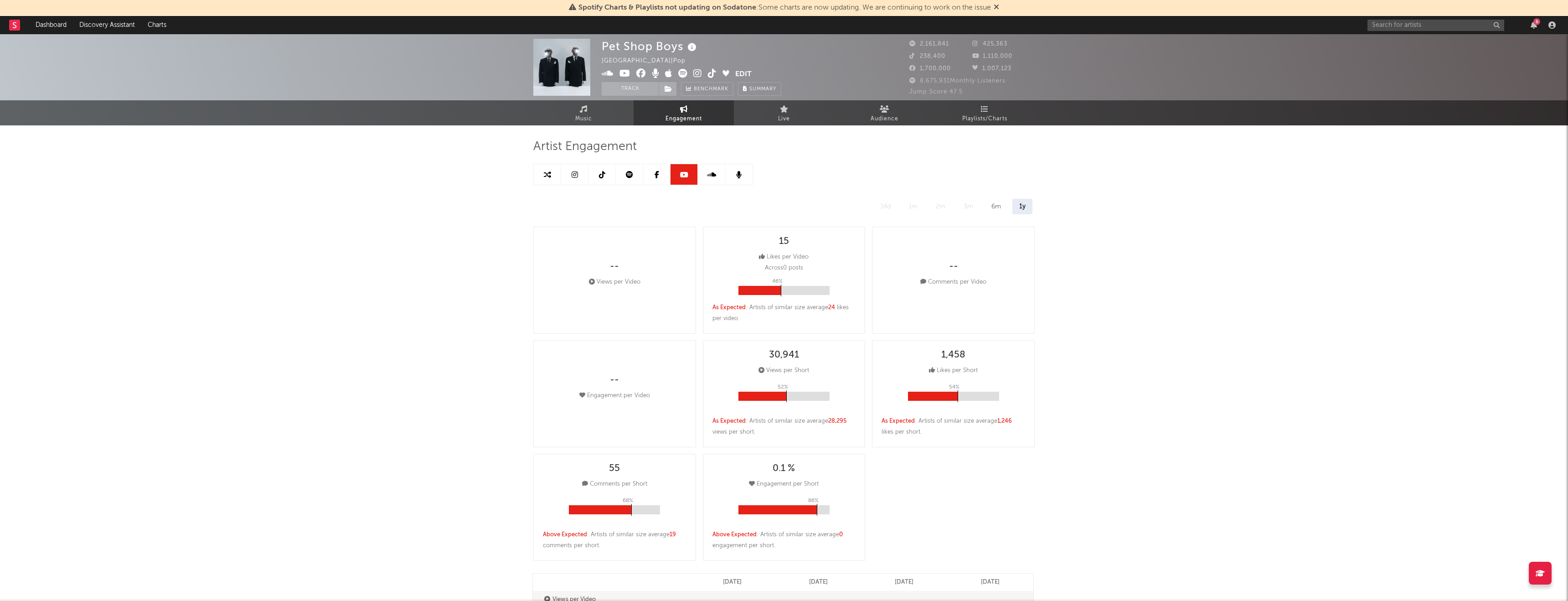
select select "6m"
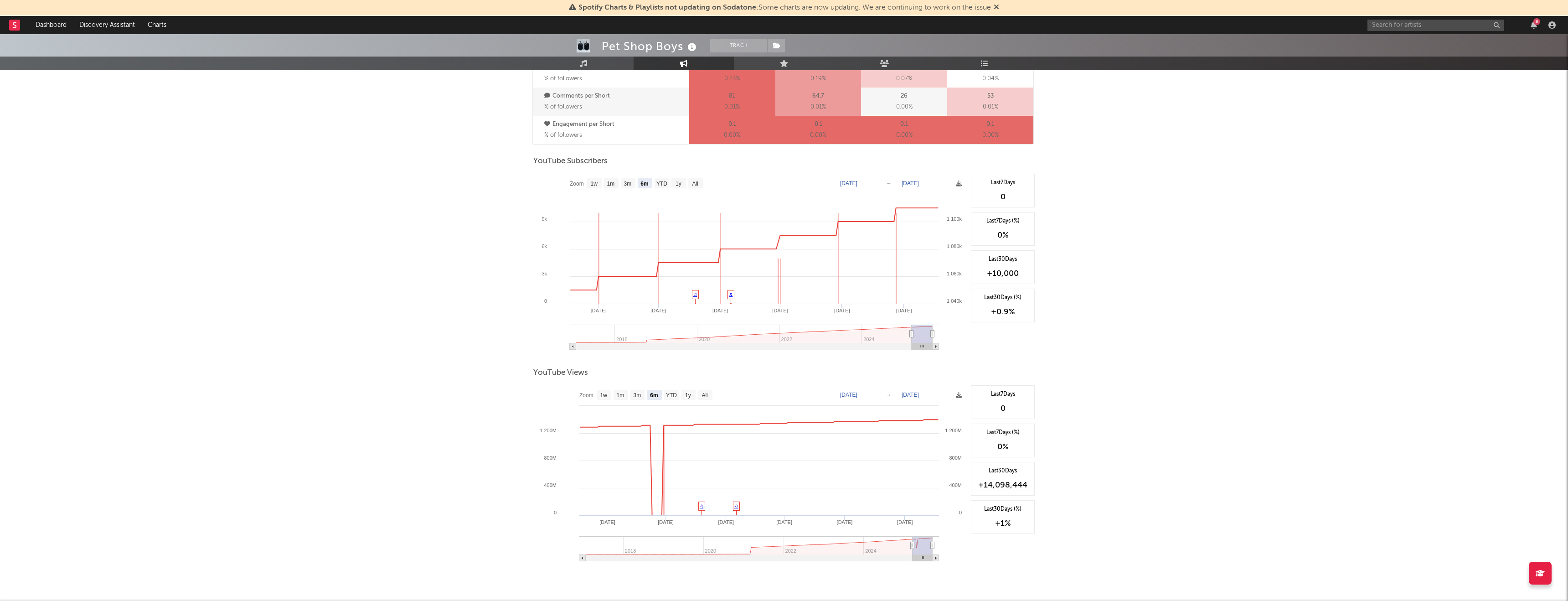
scroll to position [703, 0]
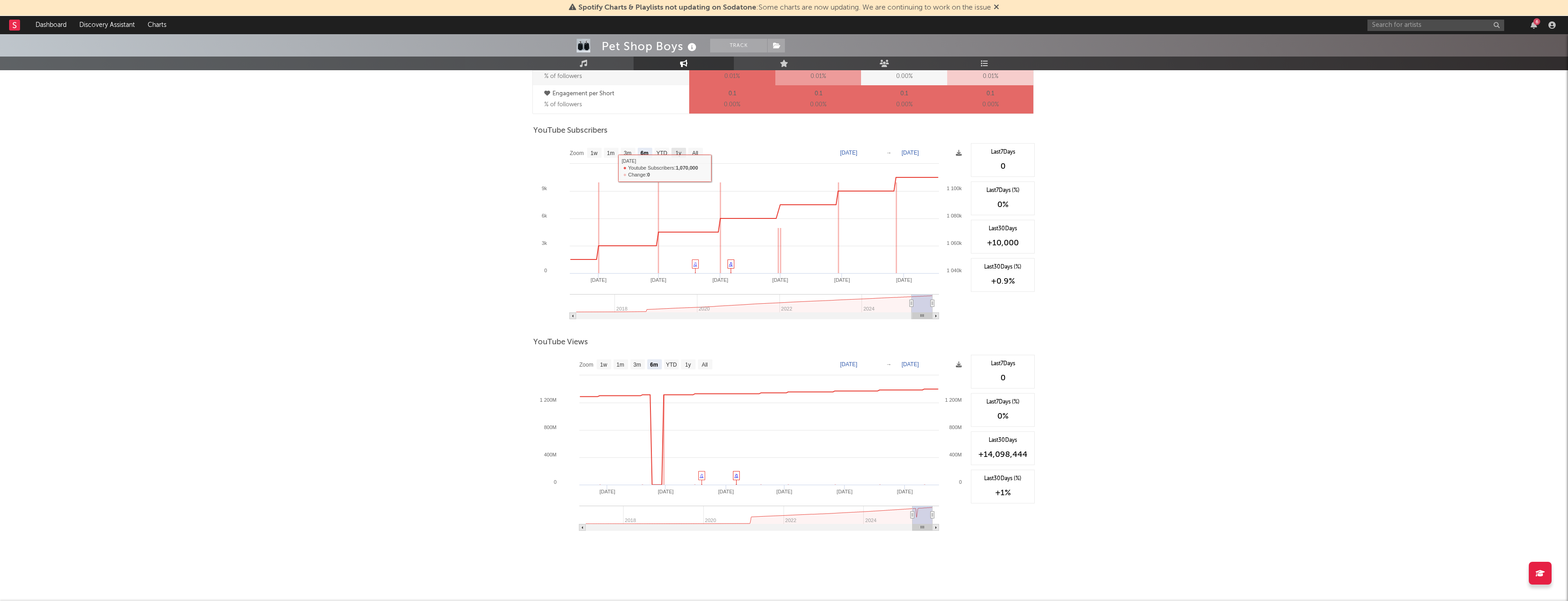
click at [675, 155] on rect at bounding box center [679, 153] width 15 height 10
select select "1y"
type input "2024-09-18"
